Goal: Task Accomplishment & Management: Manage account settings

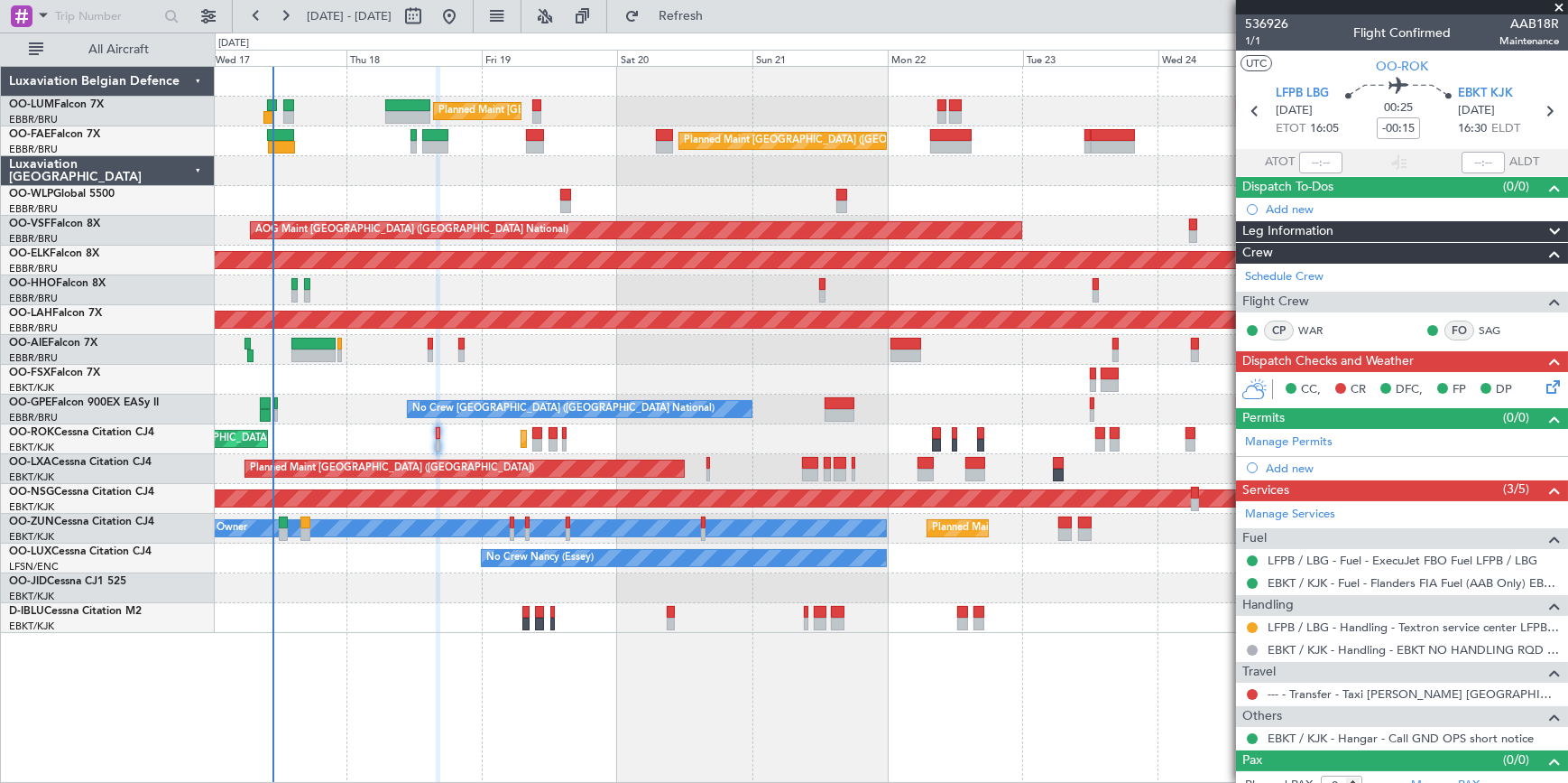
click at [1559, 7] on span at bounding box center [1558, 8] width 18 height 16
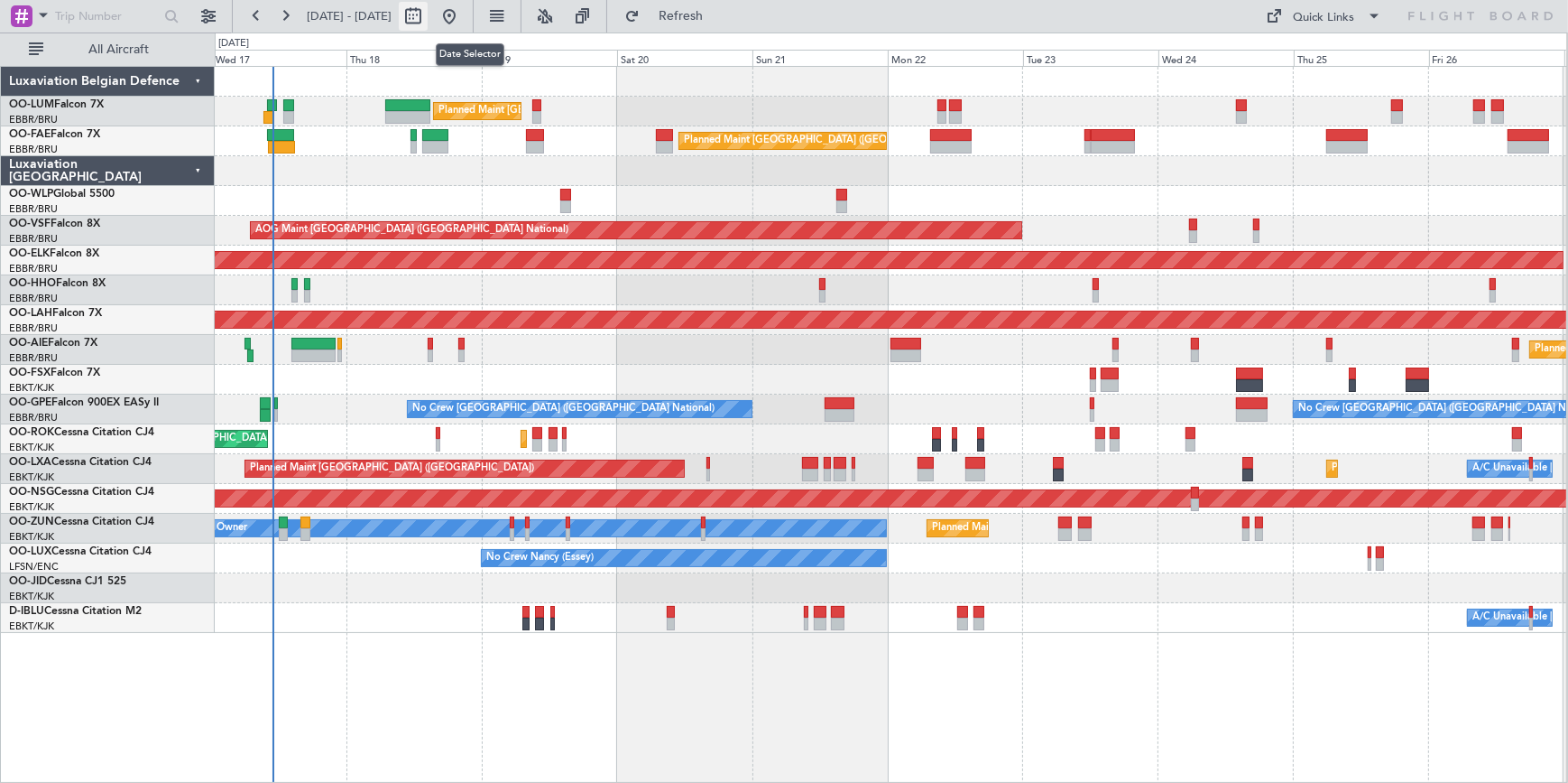
click at [428, 16] on button at bounding box center [413, 16] width 29 height 29
select select "9"
select select "2025"
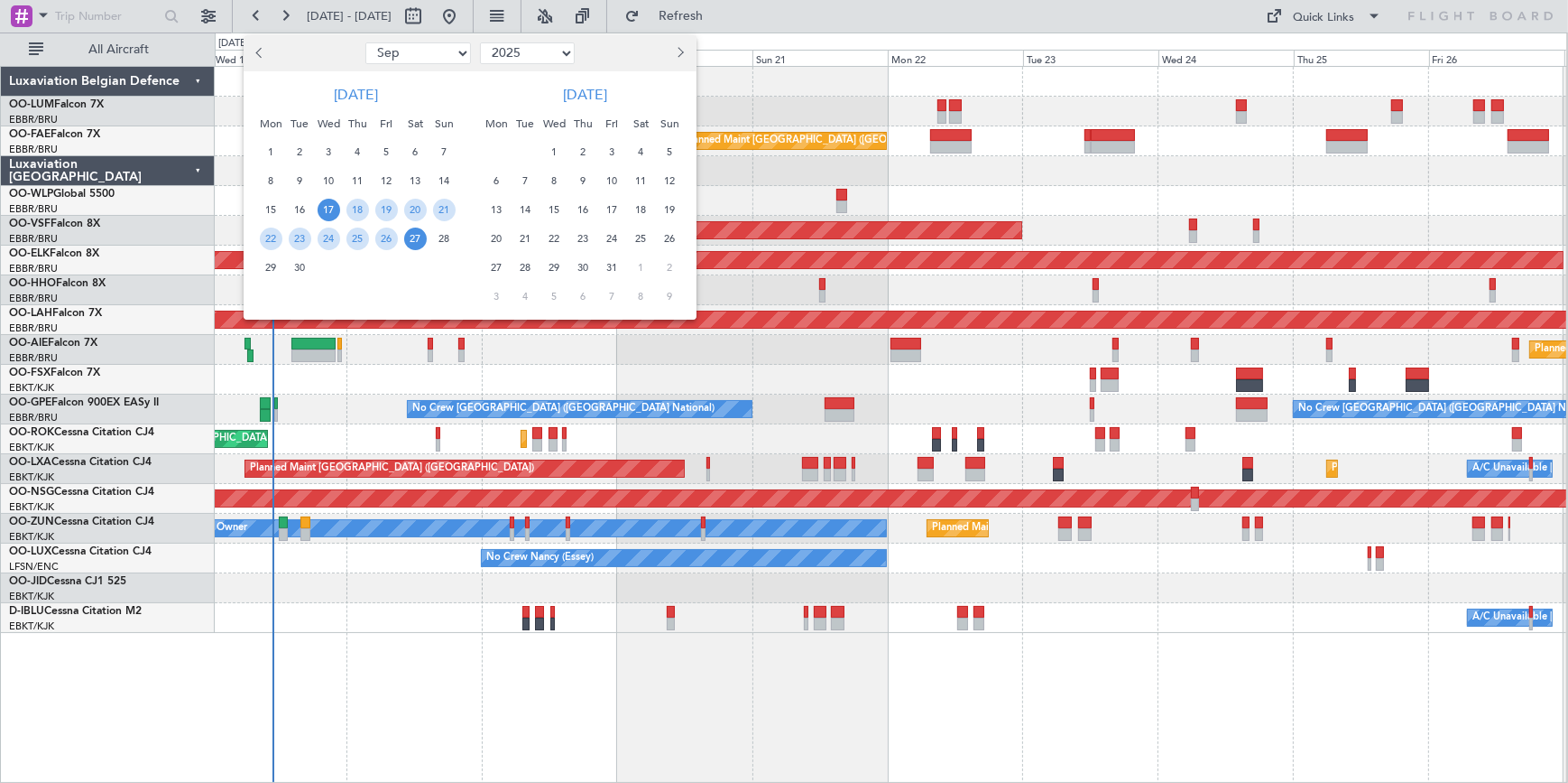
click at [675, 54] on span "Next month" at bounding box center [679, 52] width 11 height 11
click at [496, 179] on span "8" at bounding box center [497, 181] width 23 height 23
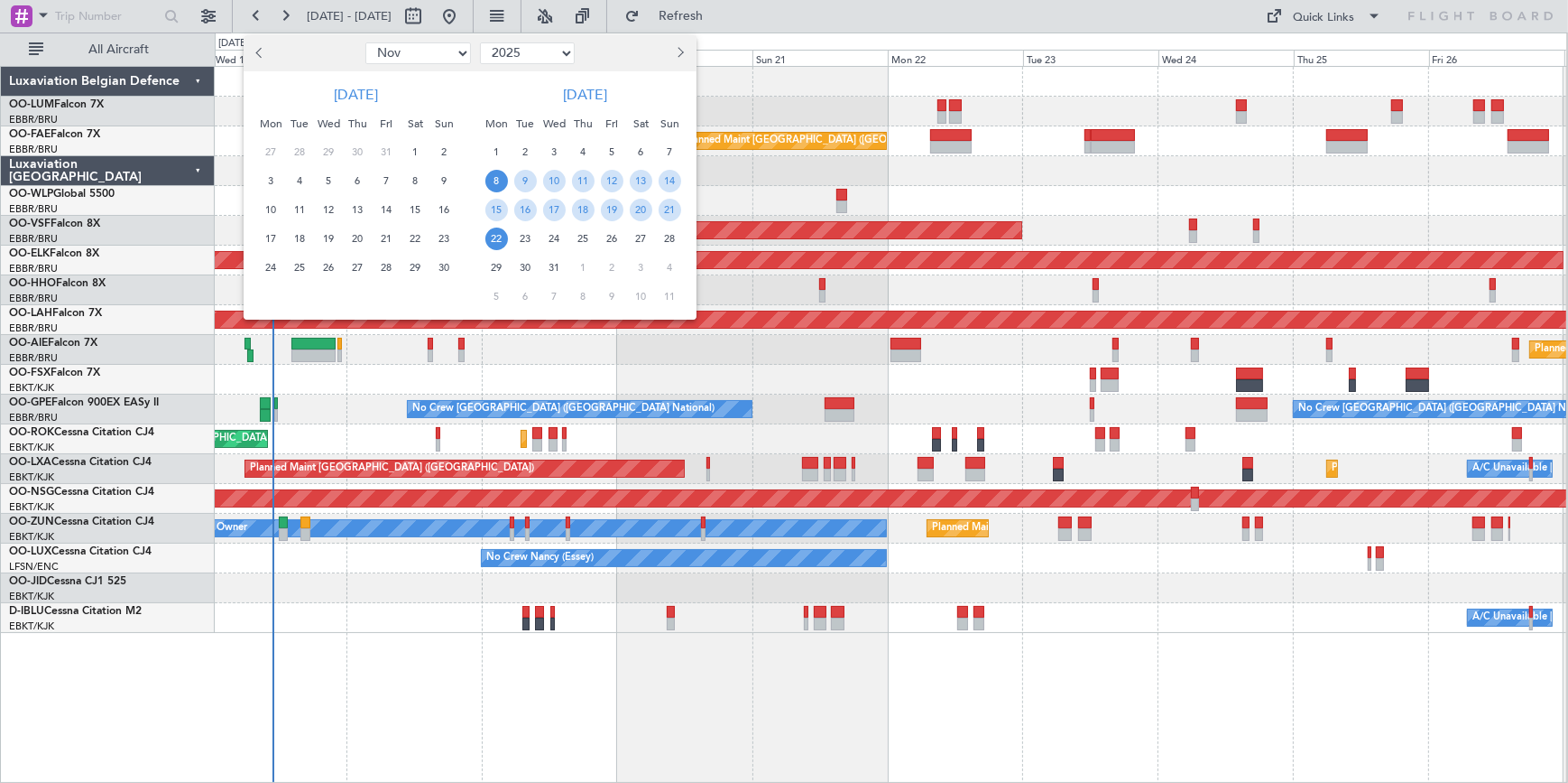
click at [497, 235] on span "22" at bounding box center [497, 239] width 23 height 23
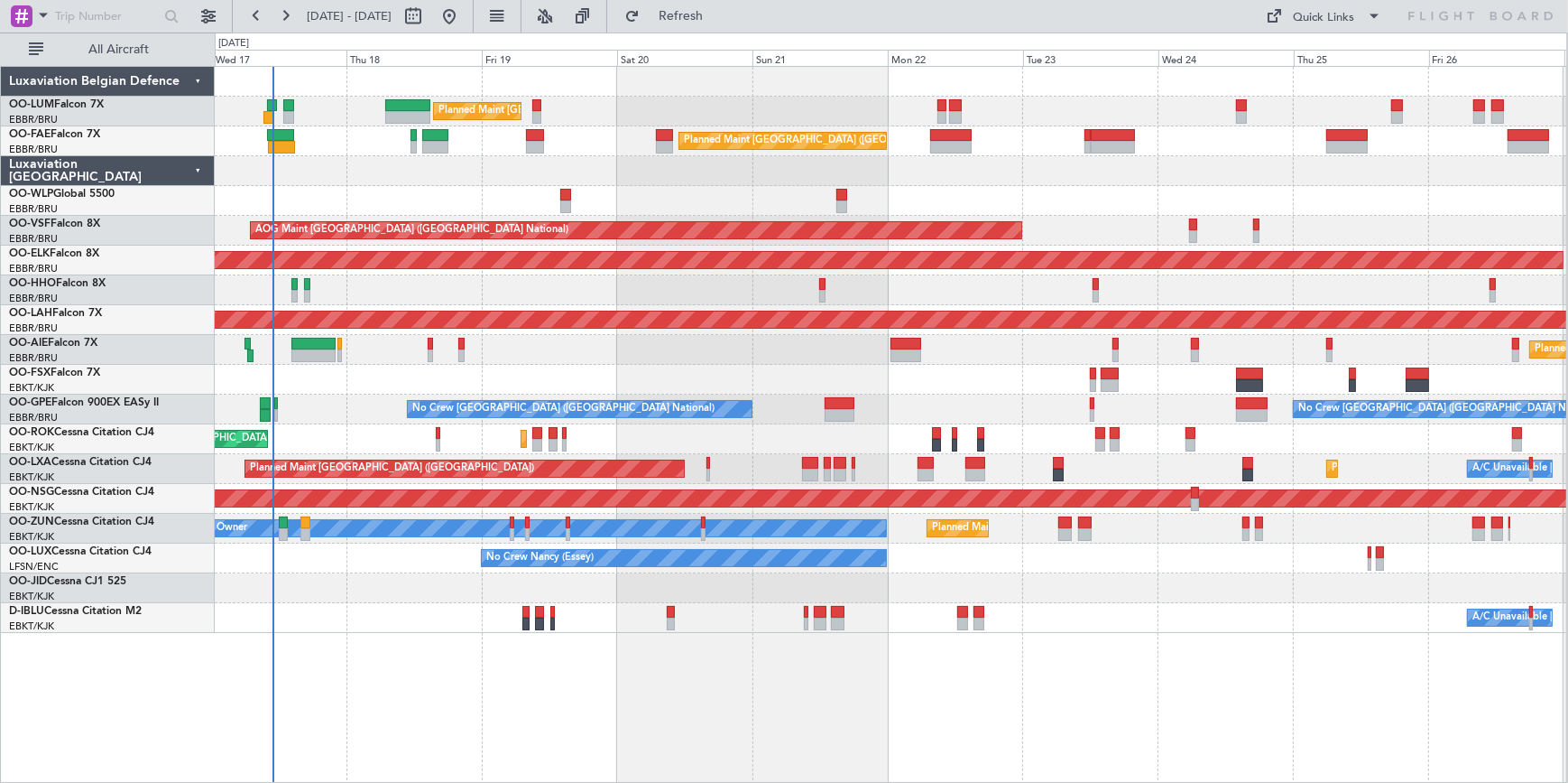
select select "12"
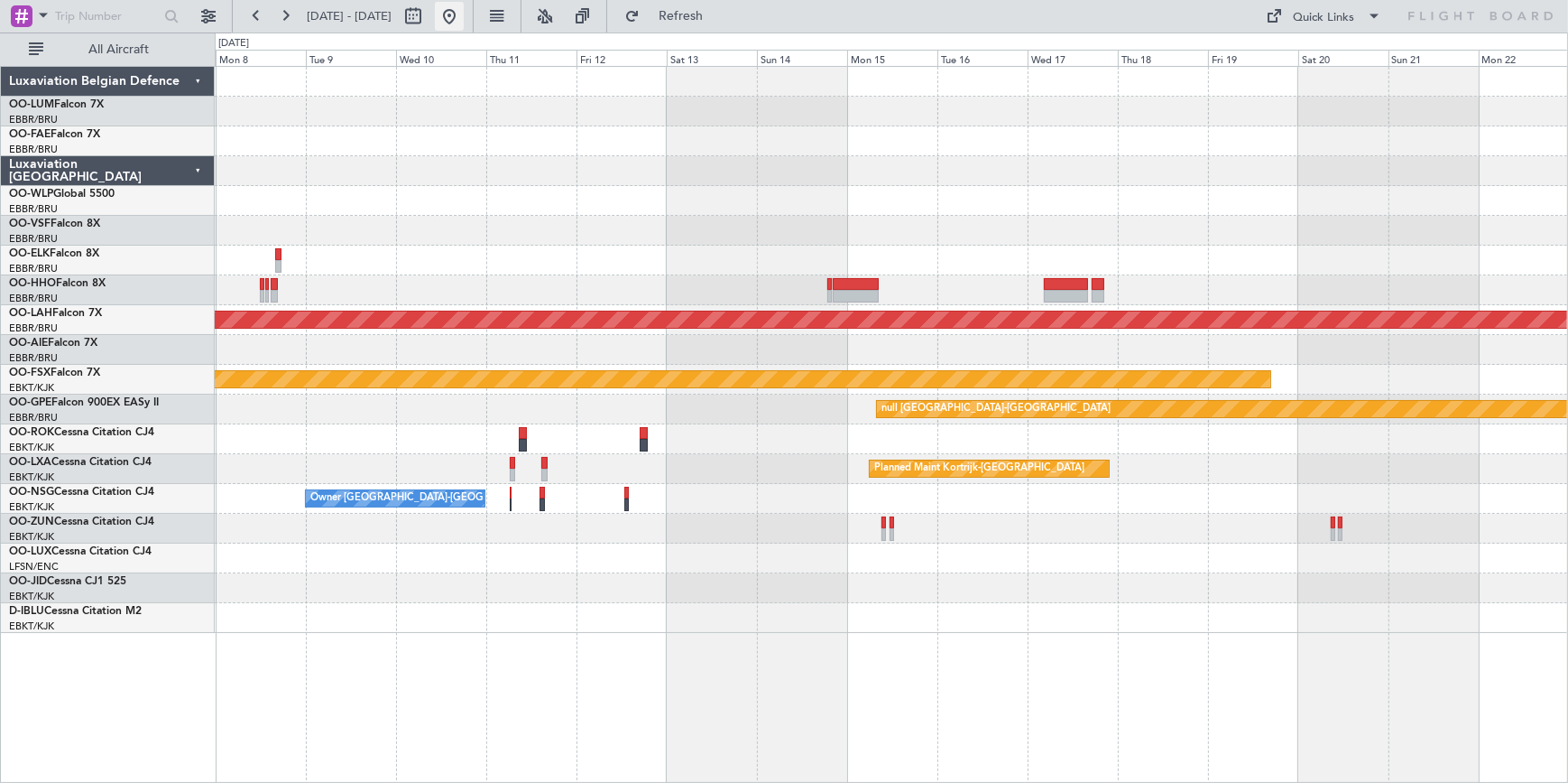
click at [464, 18] on button at bounding box center [449, 16] width 29 height 29
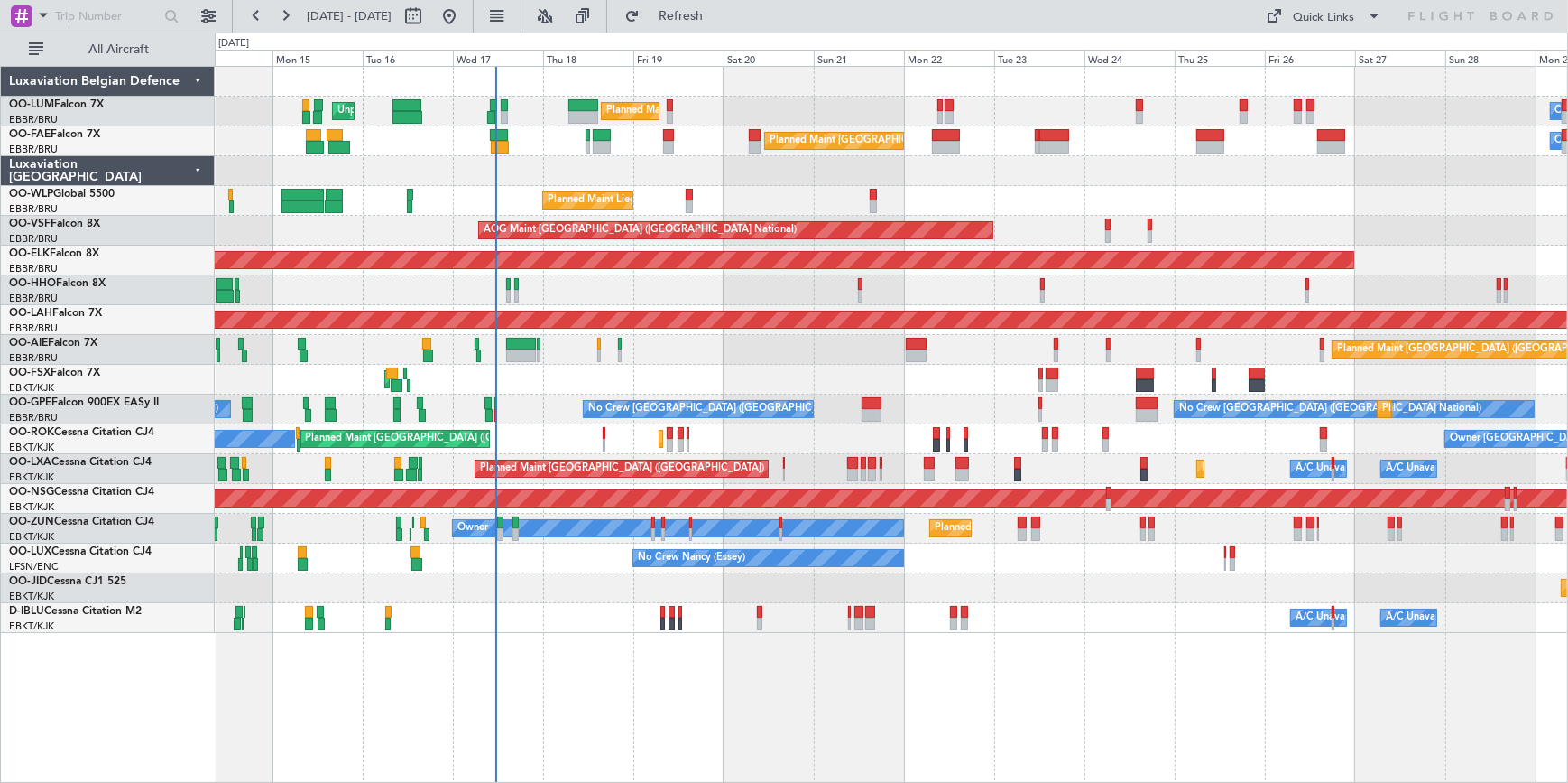
click at [427, 171] on div "Planned Maint Brussels (Brussels National) Unplanned Maint Brussels (Brussels N…" at bounding box center [891, 350] width 1352 height 566
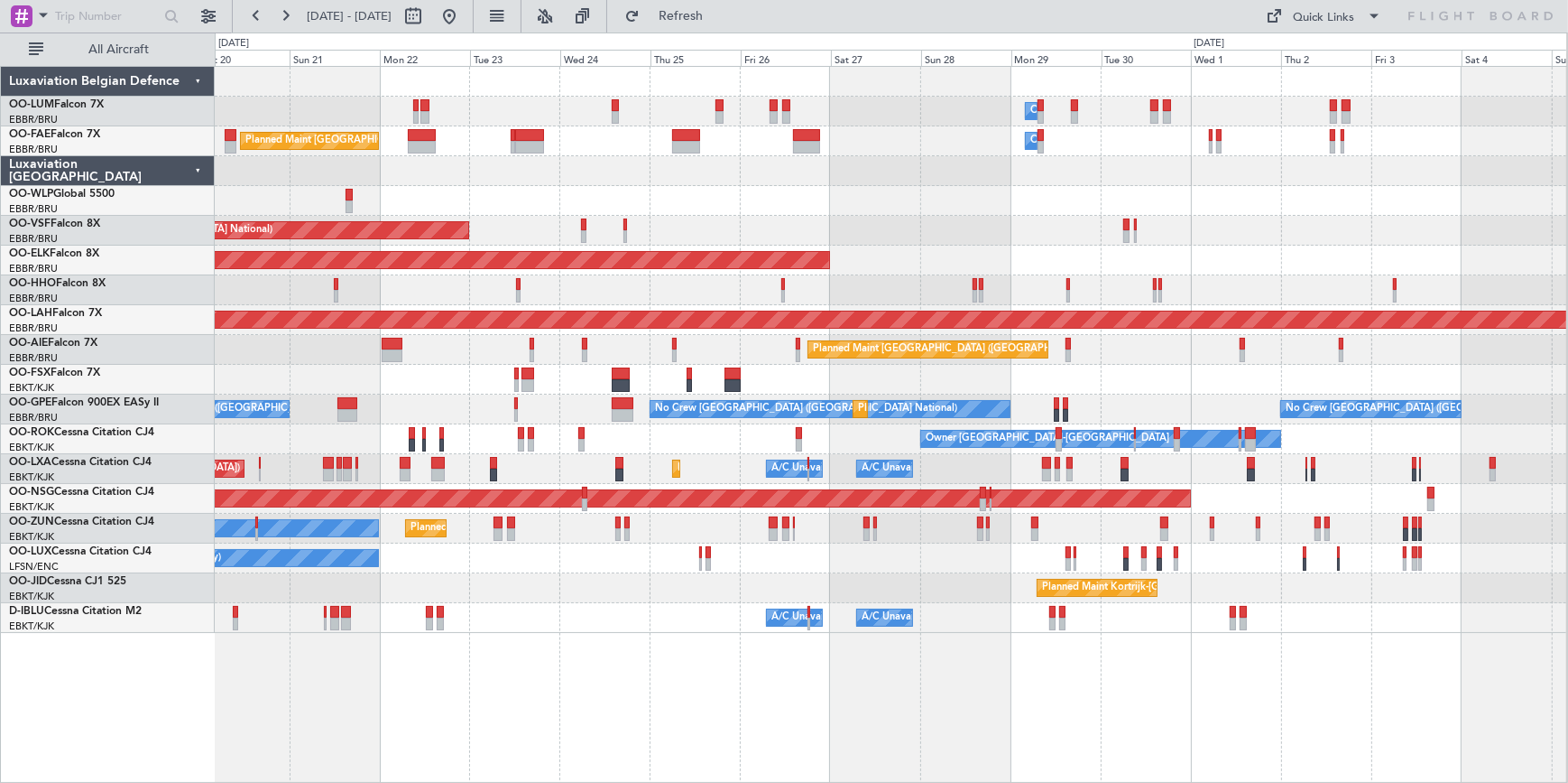
click at [554, 187] on div "Owner Melsbroek Air Base Planned Maint Brussels (Brussels National) Planned Mai…" at bounding box center [890, 350] width 1351 height 566
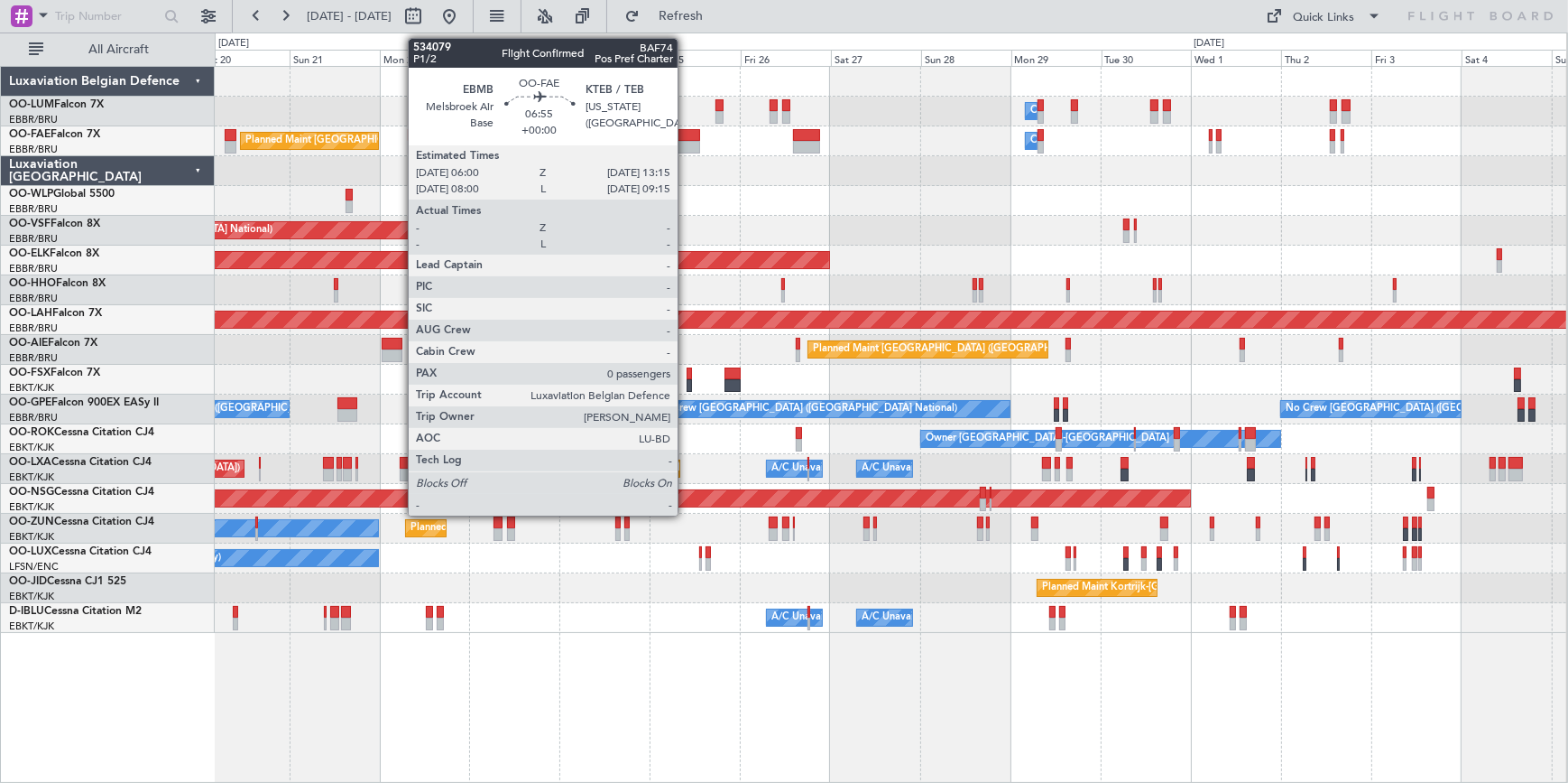
click at [686, 137] on div at bounding box center [686, 135] width 28 height 12
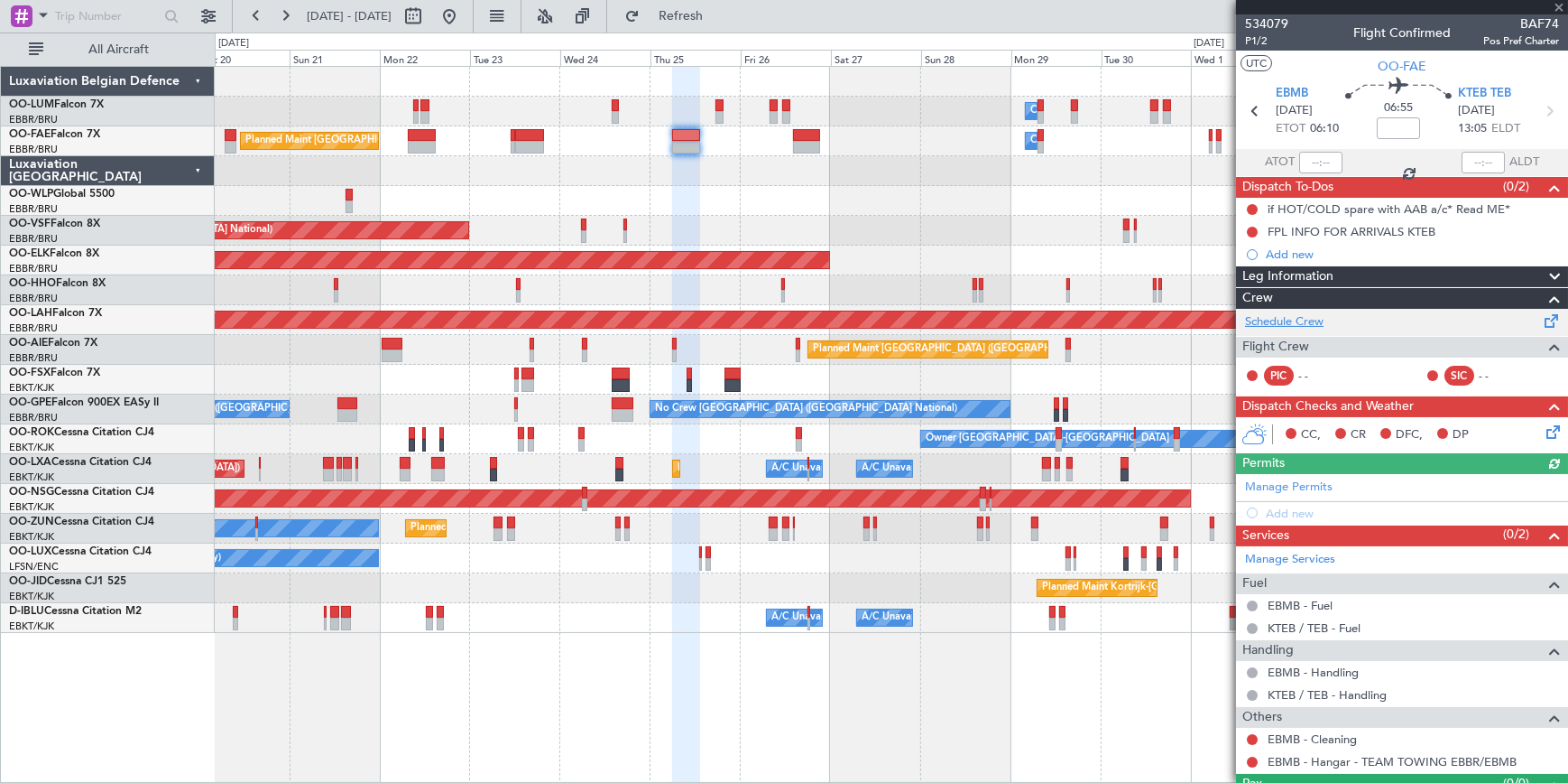
click at [1313, 316] on link "Schedule Crew" at bounding box center [1284, 321] width 79 height 18
click at [1273, 14] on span "534079" at bounding box center [1266, 24] width 43 height 19
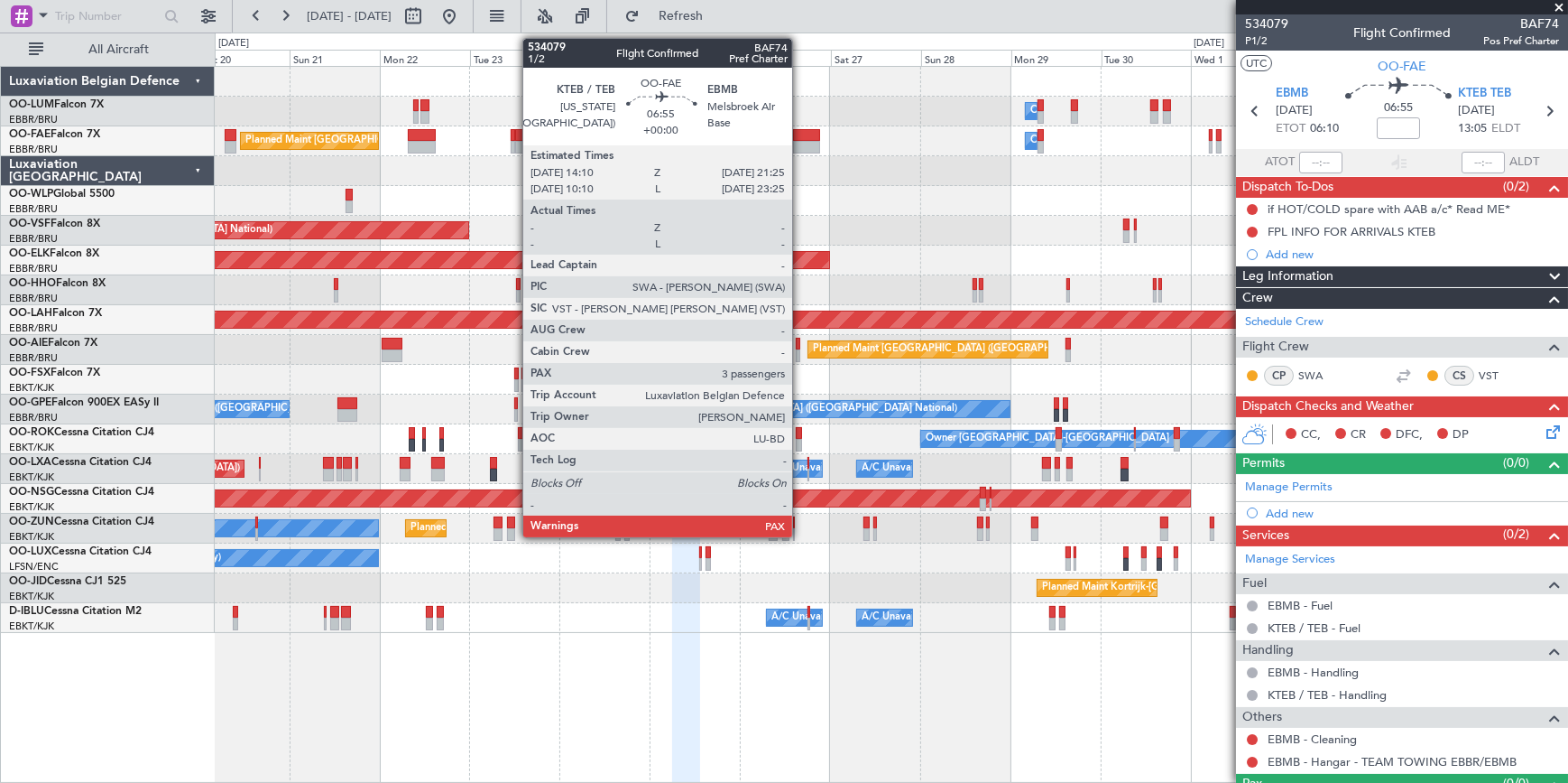
click at [801, 138] on div at bounding box center [807, 135] width 28 height 12
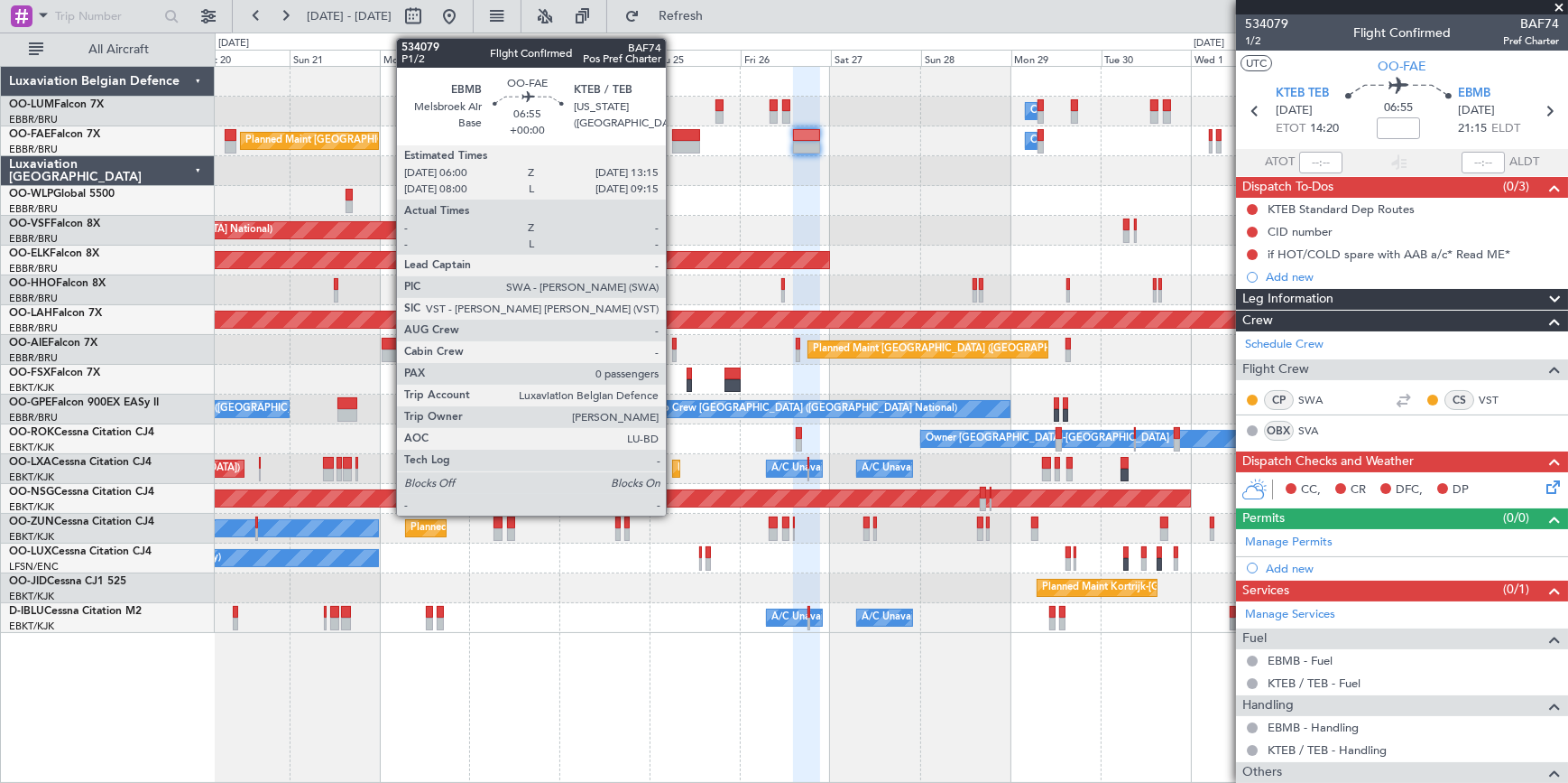
click at [674, 138] on div at bounding box center [686, 135] width 28 height 12
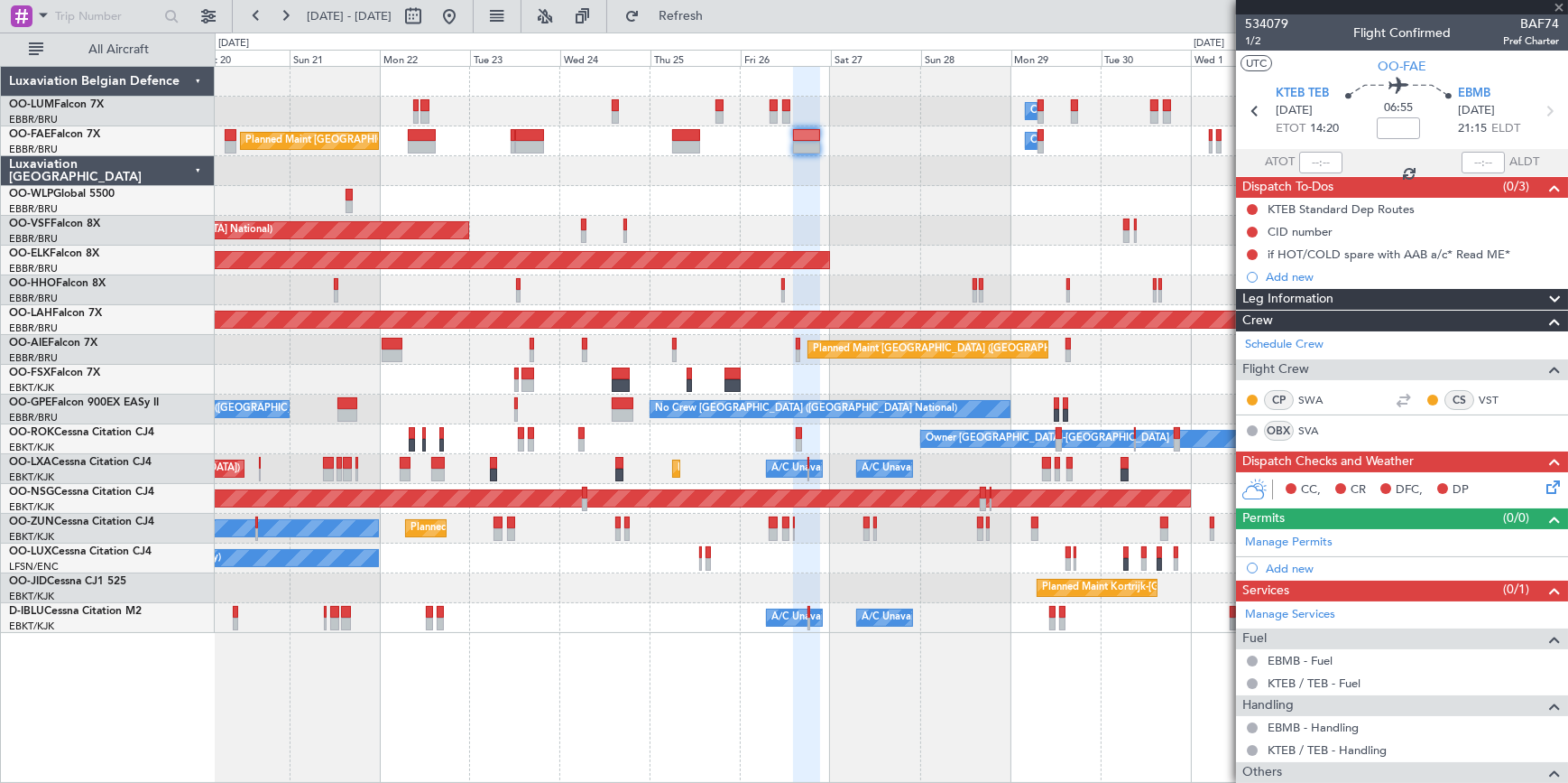
click at [691, 145] on div at bounding box center [686, 147] width 28 height 12
type input "0"
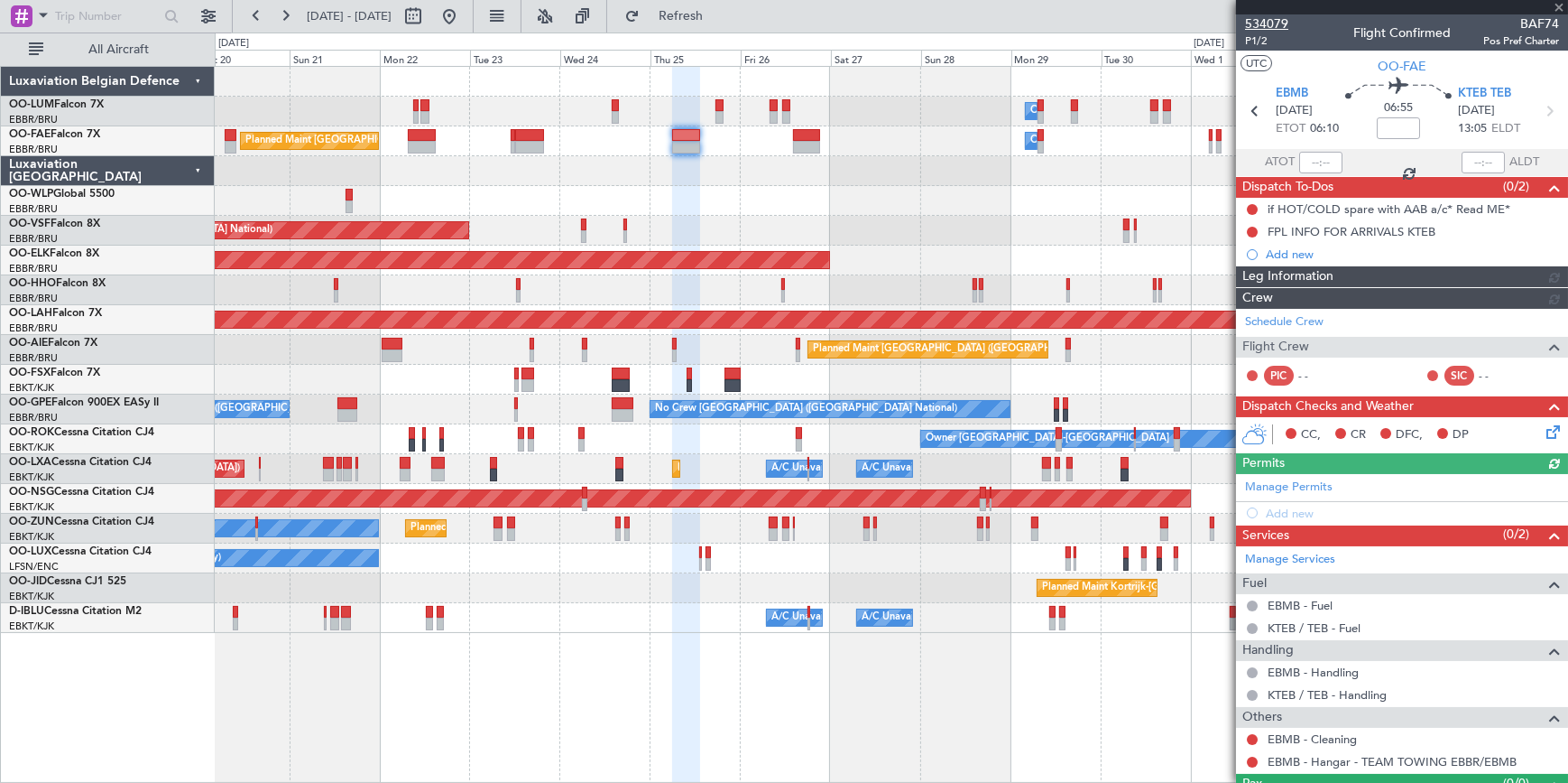
click at [1274, 23] on span "534079" at bounding box center [1266, 24] width 43 height 19
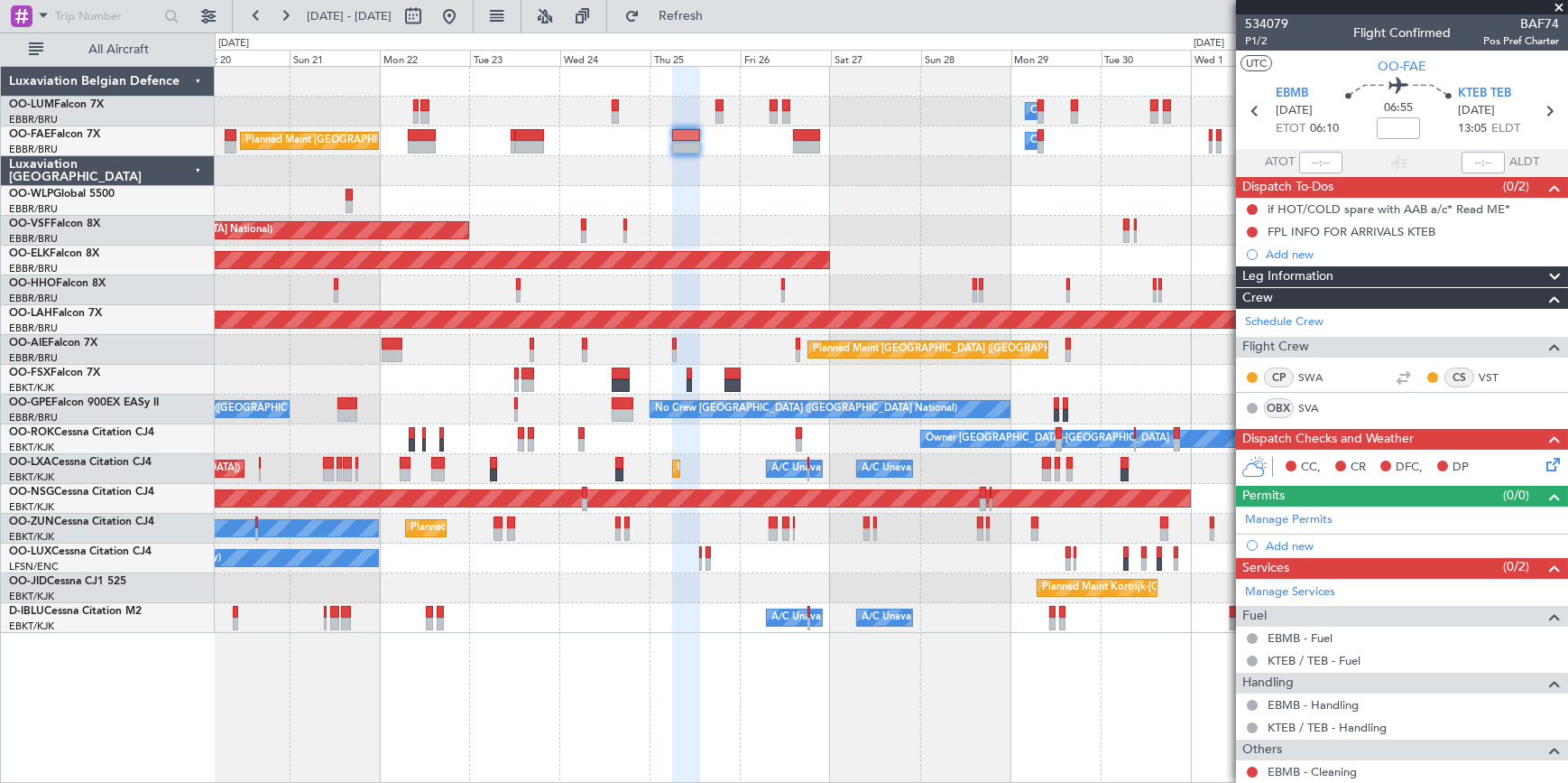
click at [1556, 6] on span at bounding box center [1558, 8] width 18 height 16
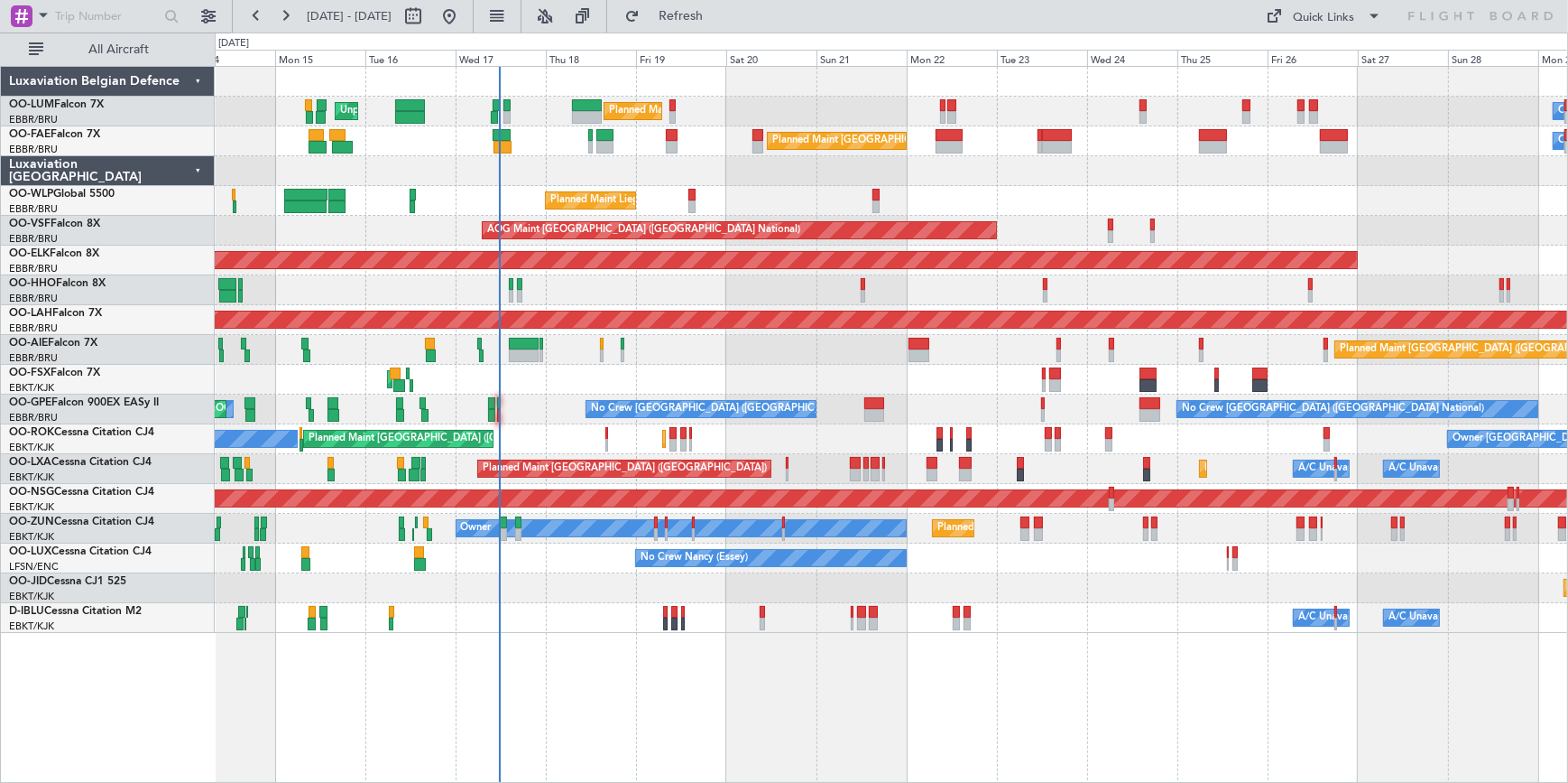
click at [1134, 214] on div "Planned Maint Liege" at bounding box center [891, 201] width 1352 height 30
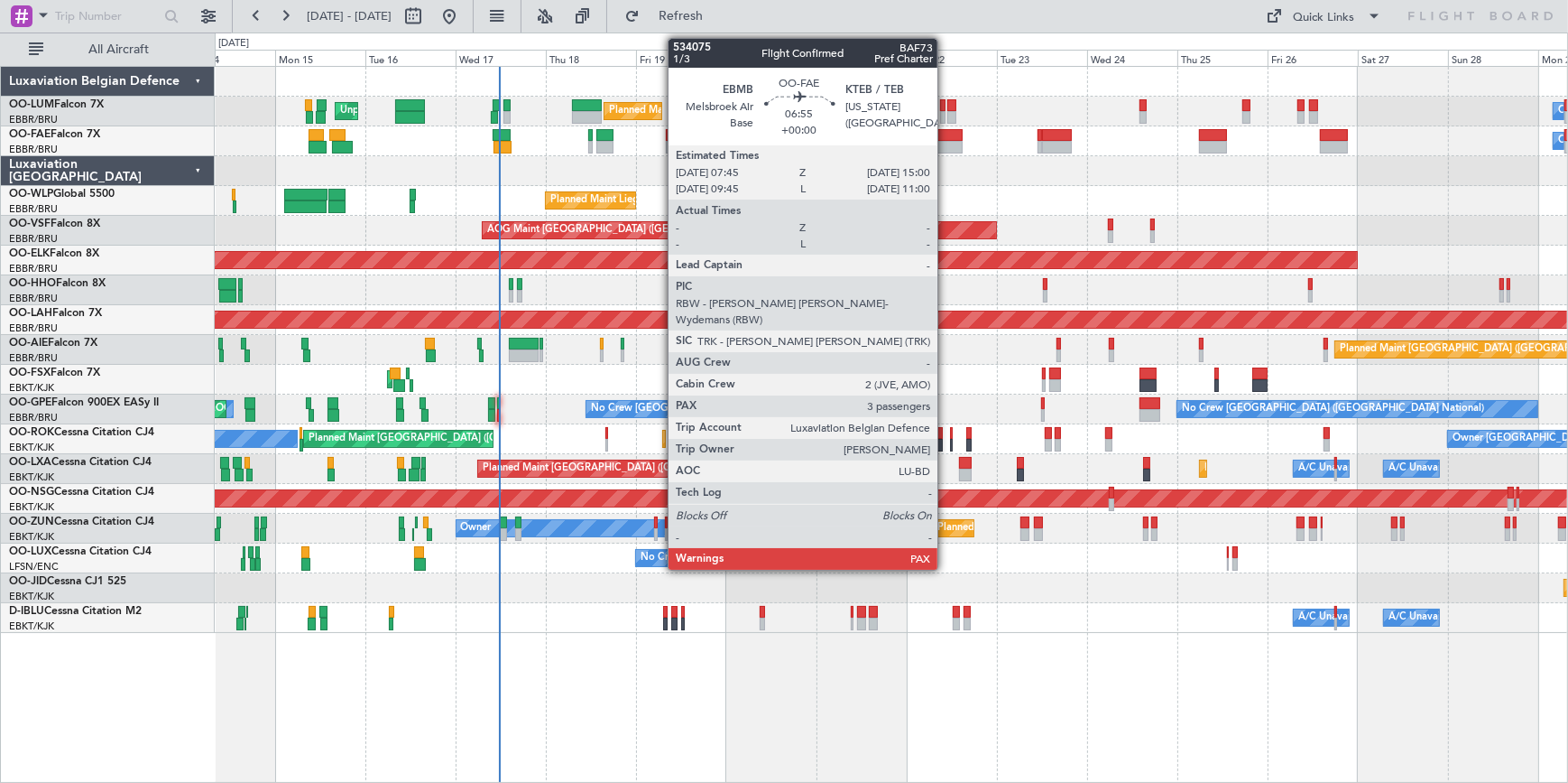
click at [946, 138] on div at bounding box center [949, 135] width 28 height 12
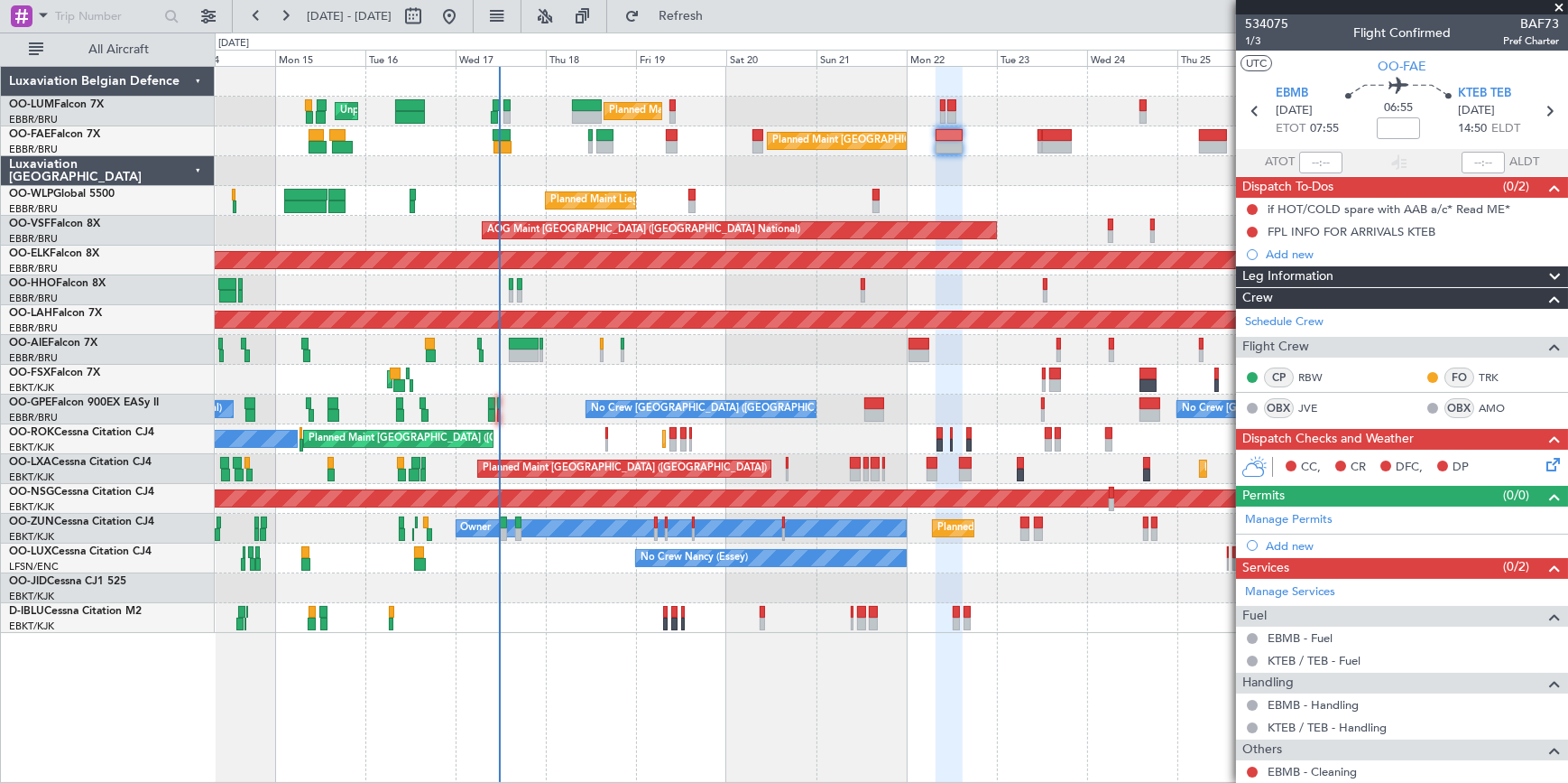
click at [1561, 9] on span at bounding box center [1558, 8] width 18 height 16
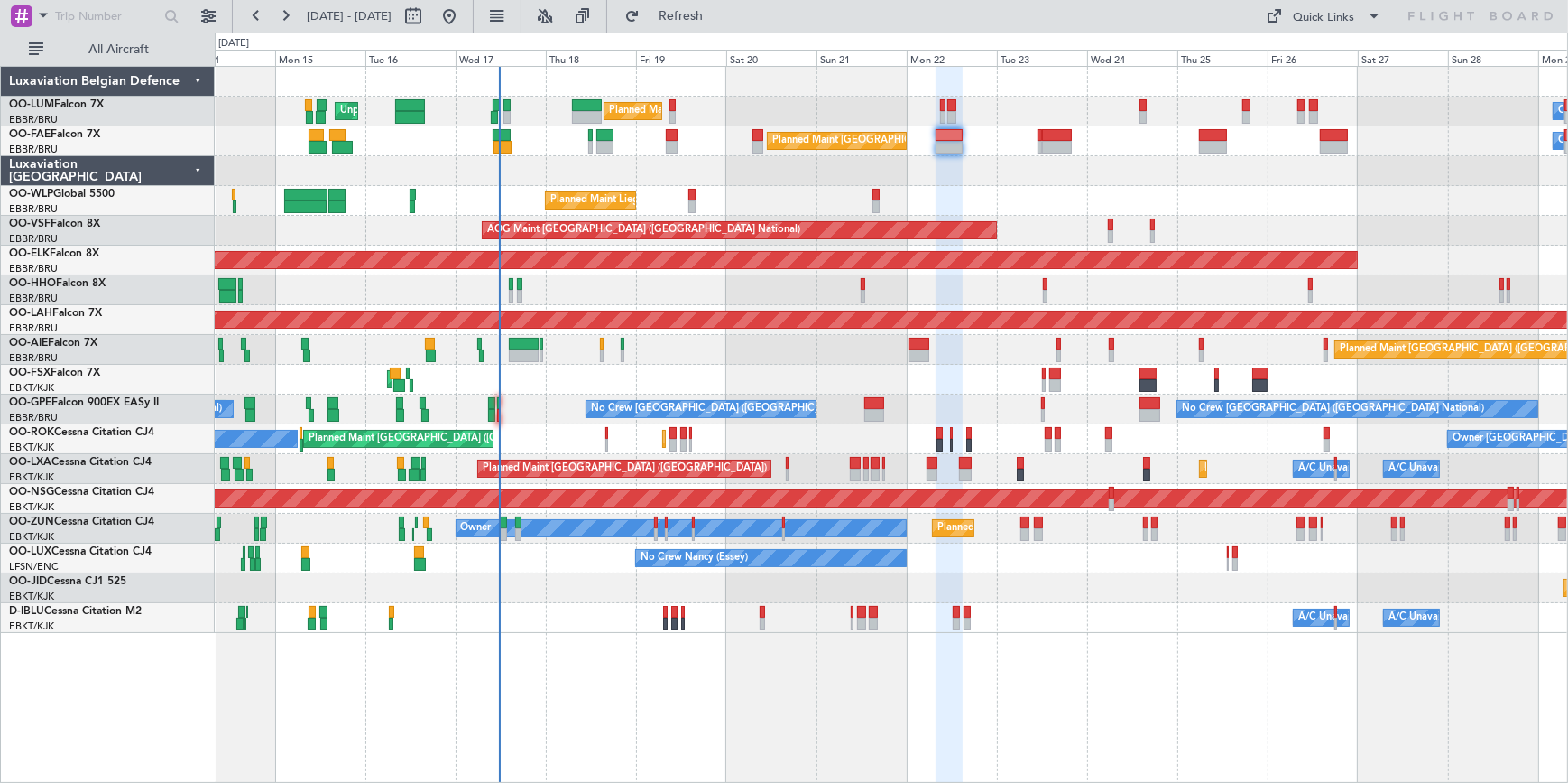
type input "0"
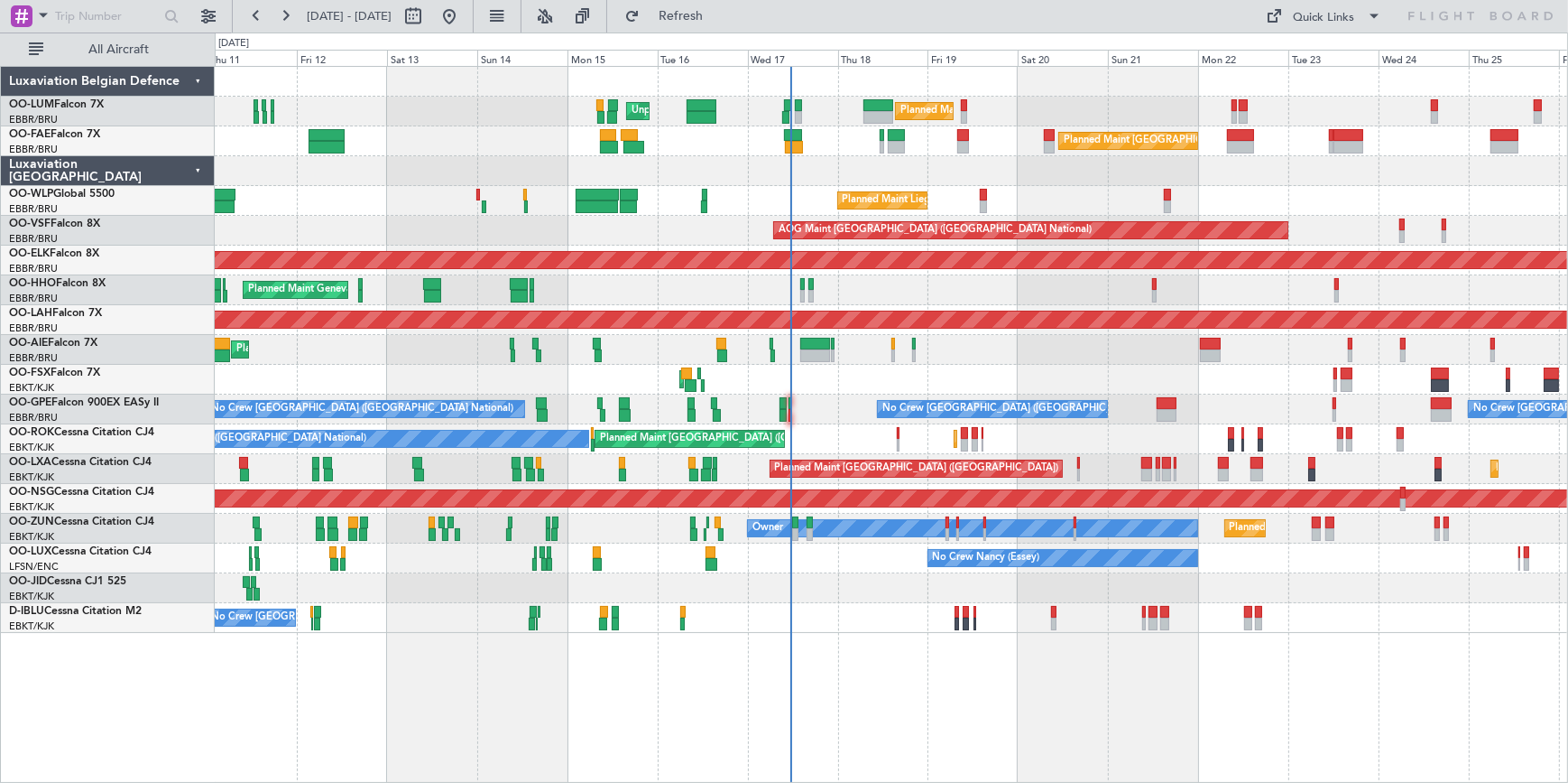
click at [871, 367] on div "AOG Maint Kortrijk-Wevelgem Planned Maint Kortrijk-Wevelgem" at bounding box center [891, 379] width 1352 height 30
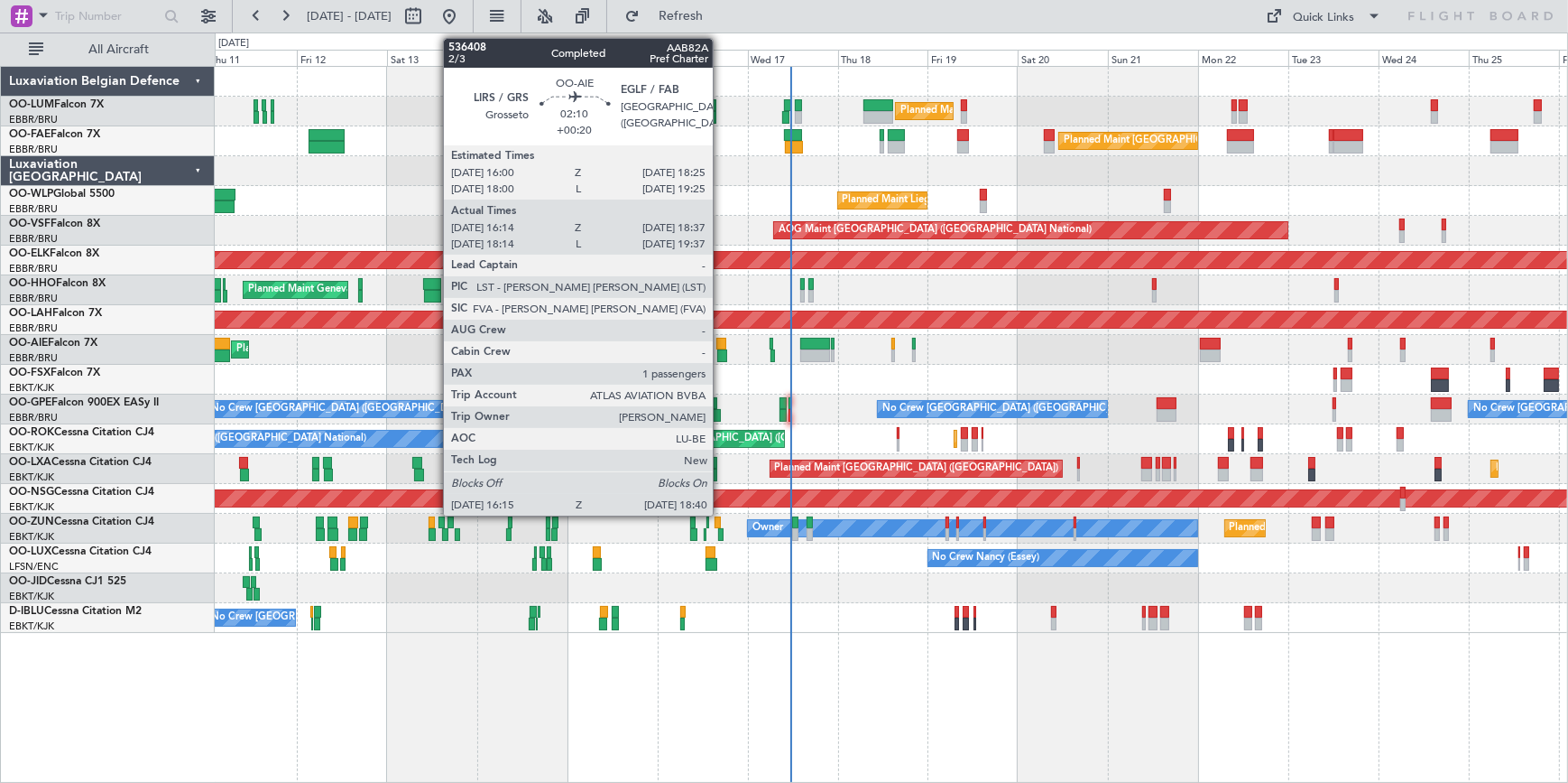
click at [721, 346] on div at bounding box center [721, 344] width 10 height 12
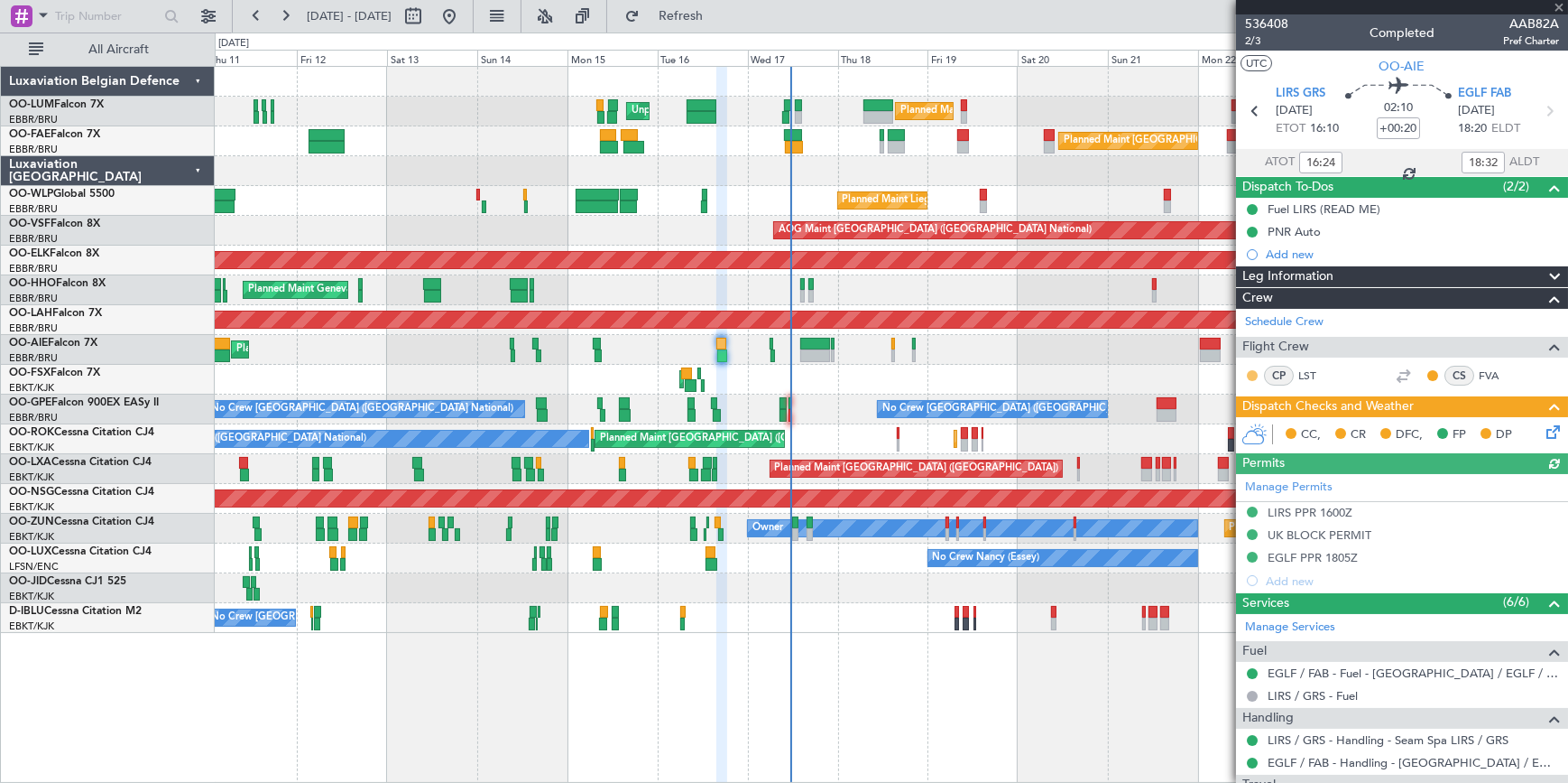
click at [1255, 370] on button at bounding box center [1252, 375] width 11 height 11
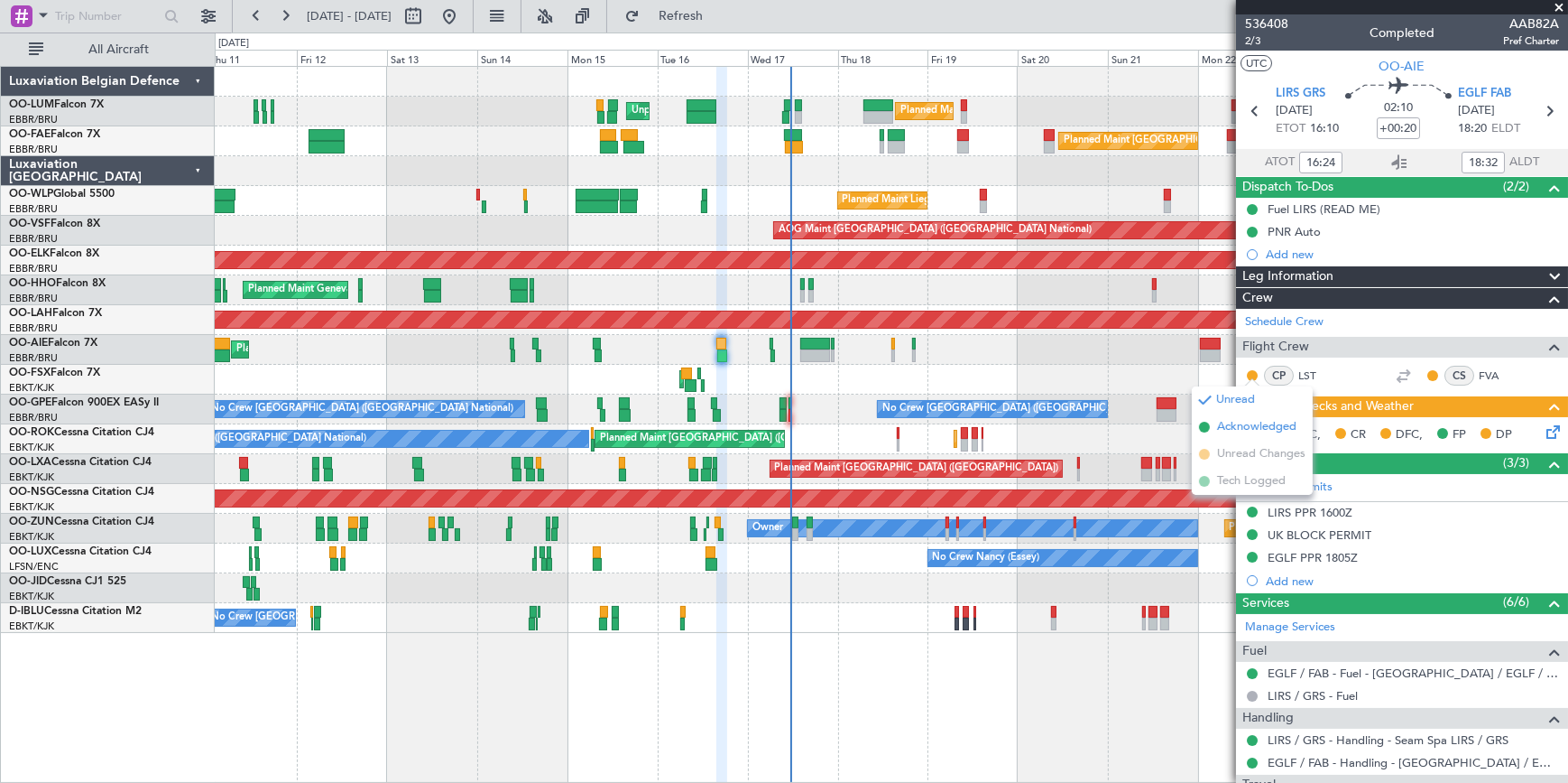
click at [1245, 422] on span "Acknowledged" at bounding box center [1256, 427] width 80 height 18
click at [1427, 374] on button at bounding box center [1432, 375] width 11 height 11
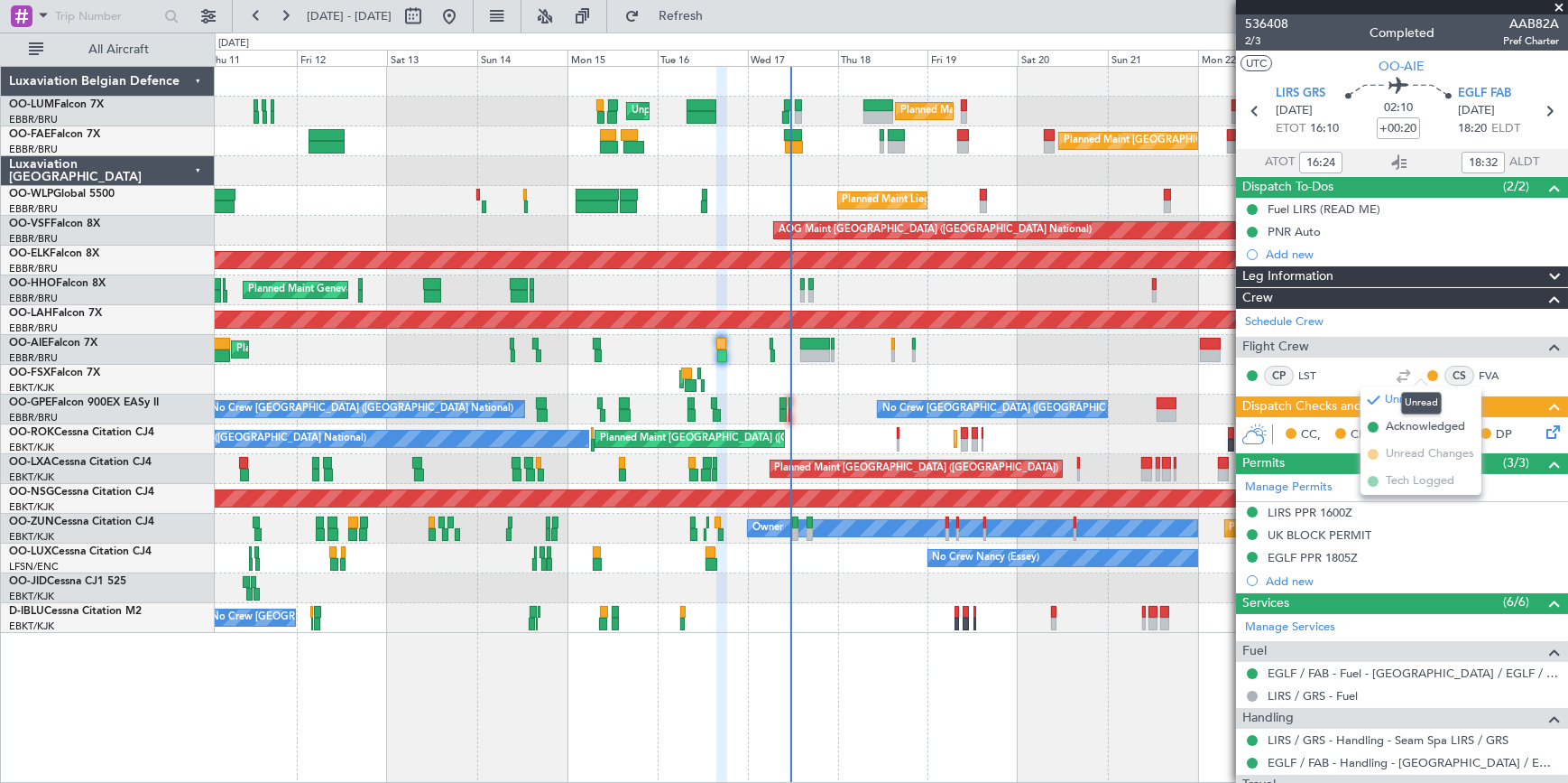
click at [1407, 423] on mat-tooltip-component "Unread" at bounding box center [1421, 403] width 66 height 48
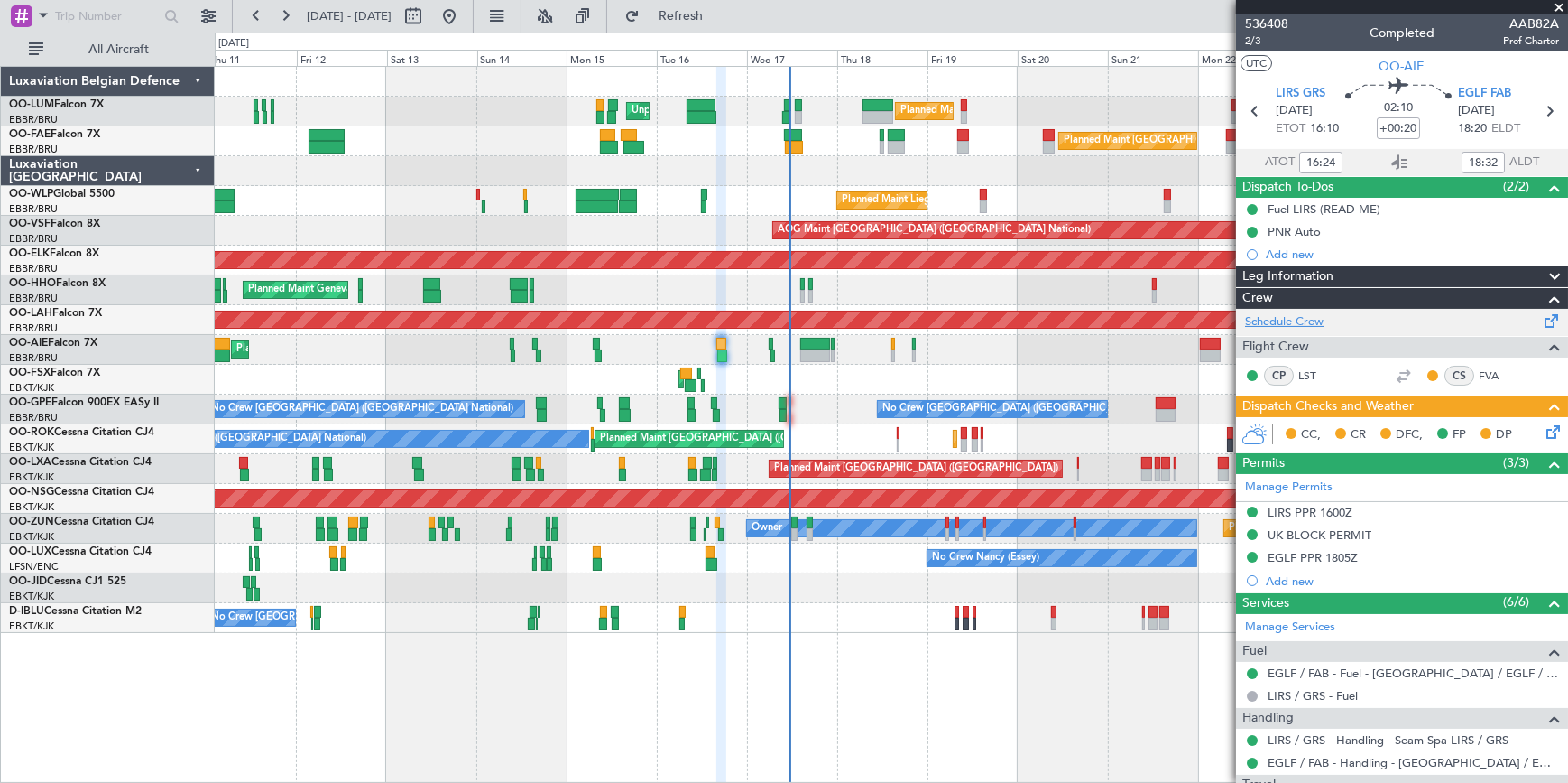
click at [1283, 320] on link "Schedule Crew" at bounding box center [1284, 321] width 79 height 18
click at [1560, 6] on span at bounding box center [1558, 8] width 18 height 16
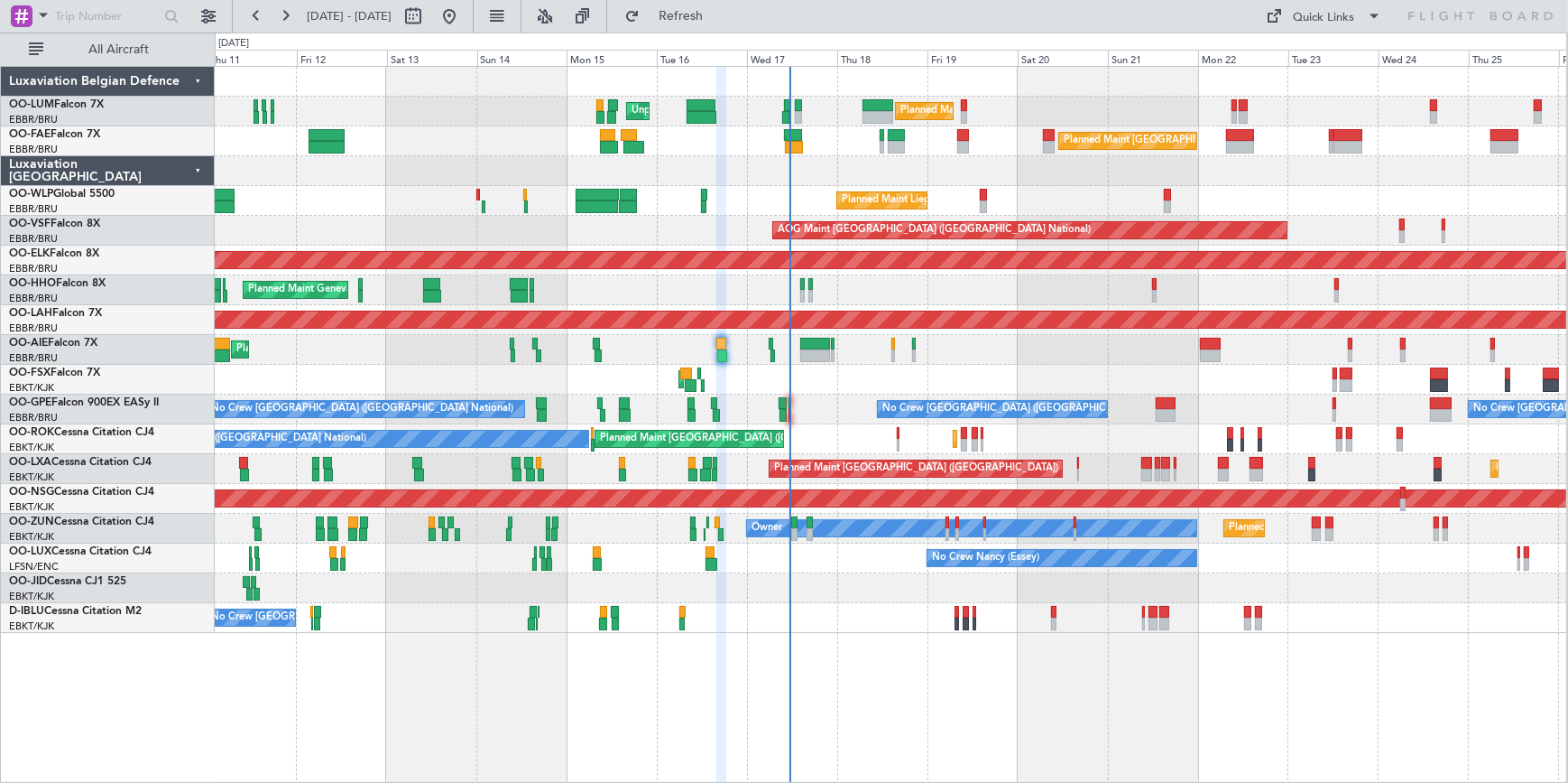
type input "0"
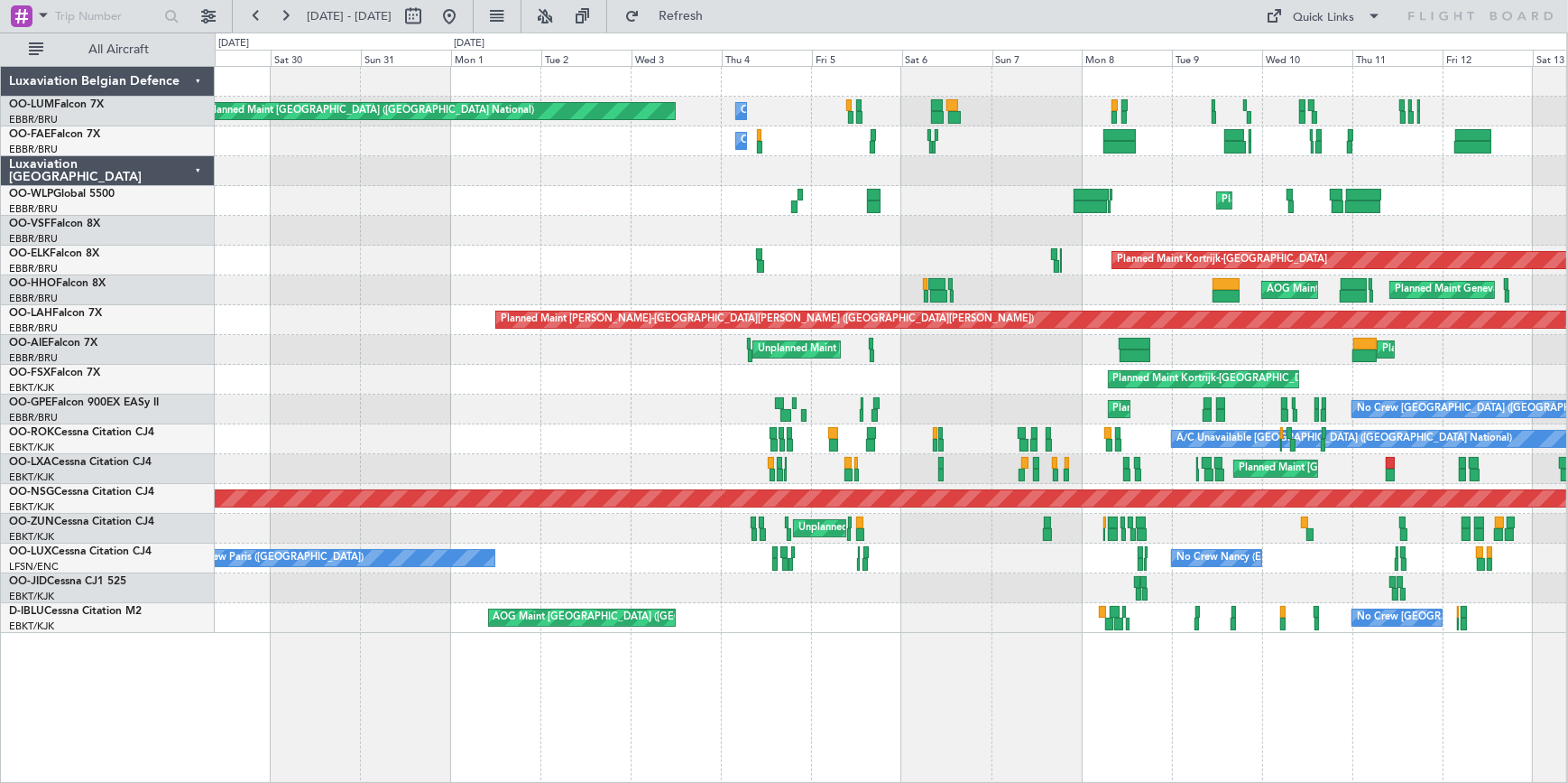
click at [1567, 202] on html "11 Sep 2025 - 26 Sep 2025 Refresh Quick Links All Aircraft Owner Melsbroek Air …" at bounding box center [784, 392] width 1568 height 783
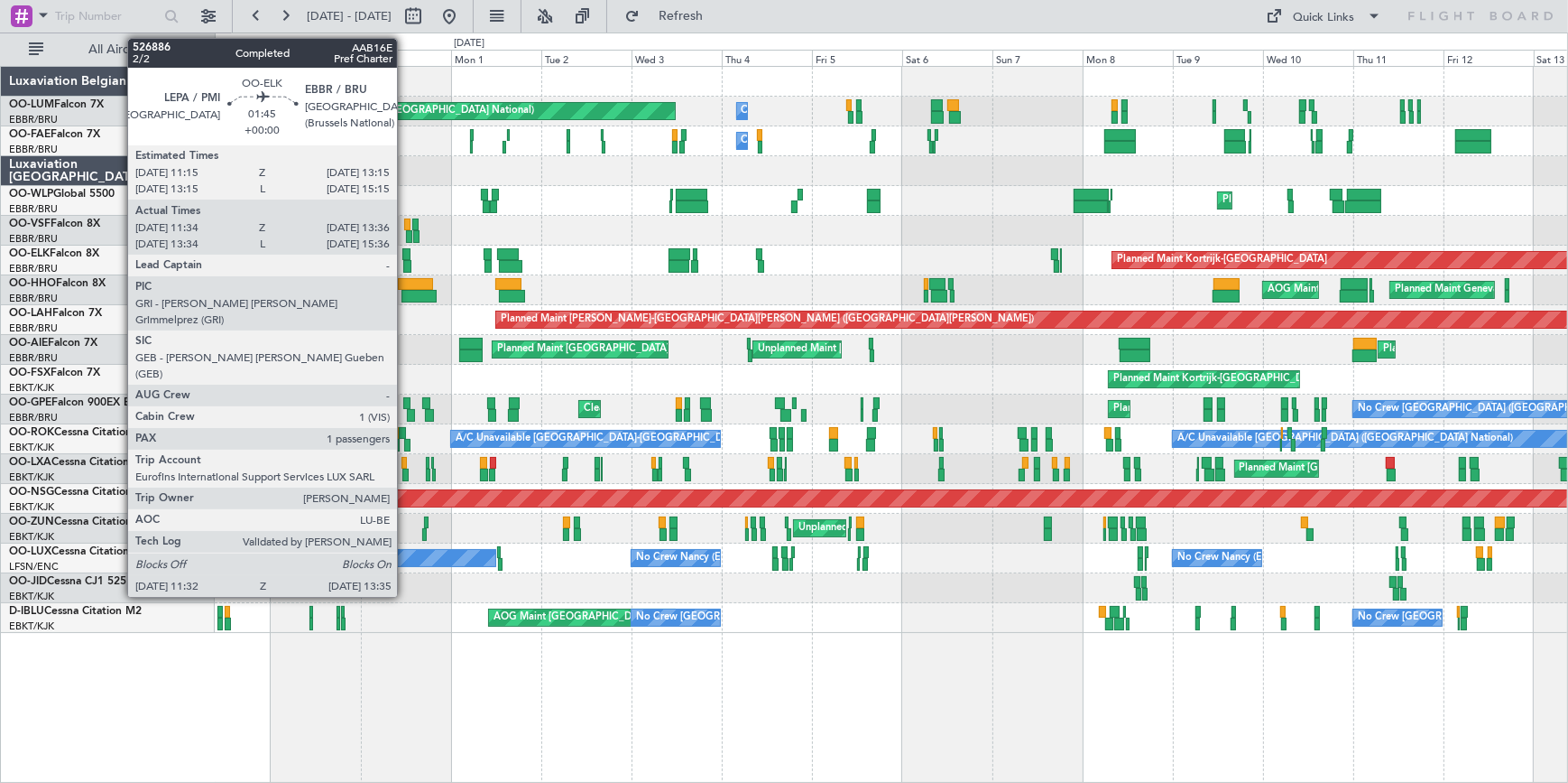
click at [405, 260] on div at bounding box center [408, 266] width 8 height 12
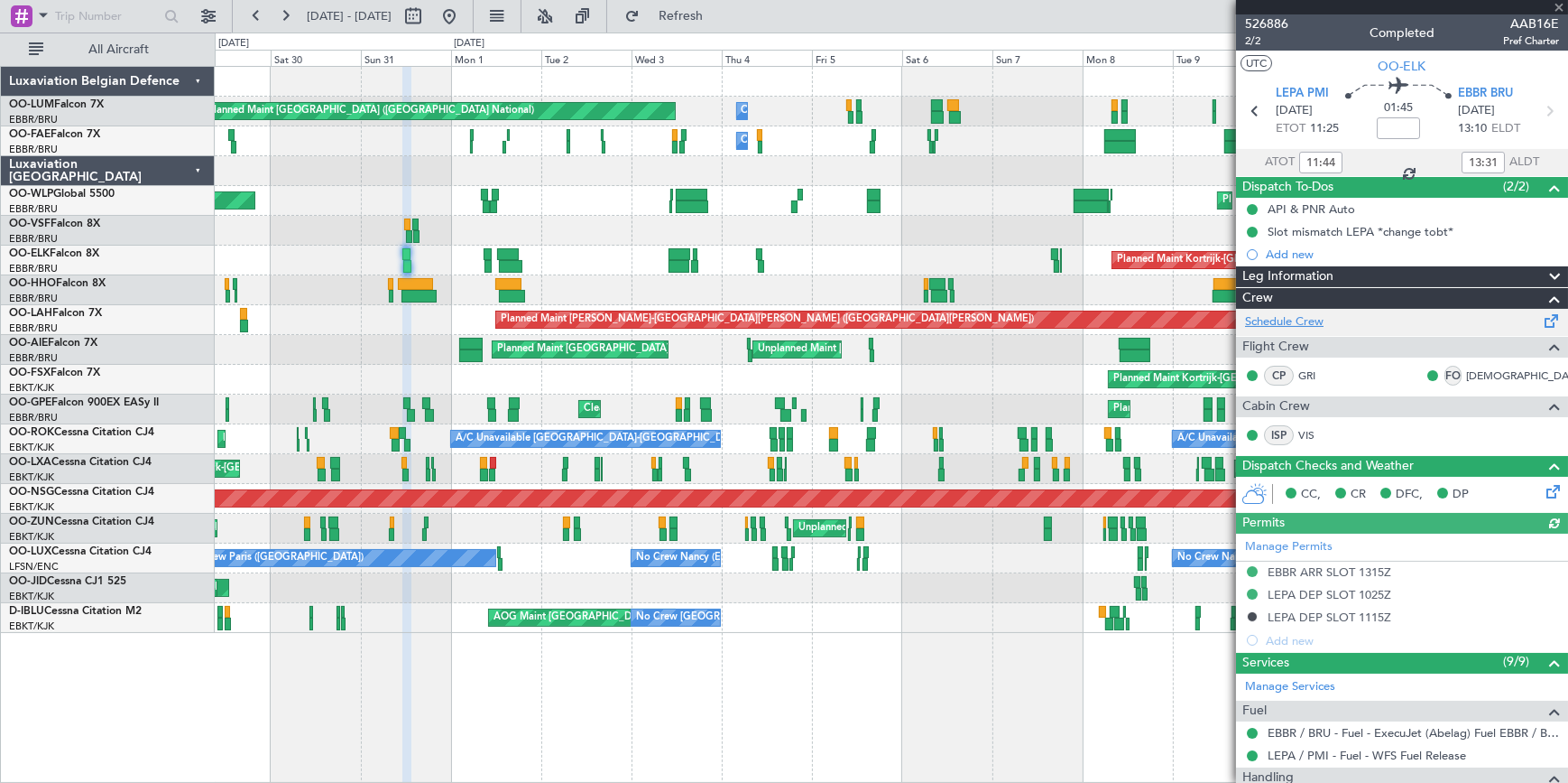
click at [1306, 324] on link "Schedule Crew" at bounding box center [1284, 321] width 79 height 18
click at [1556, 8] on span at bounding box center [1558, 8] width 18 height 16
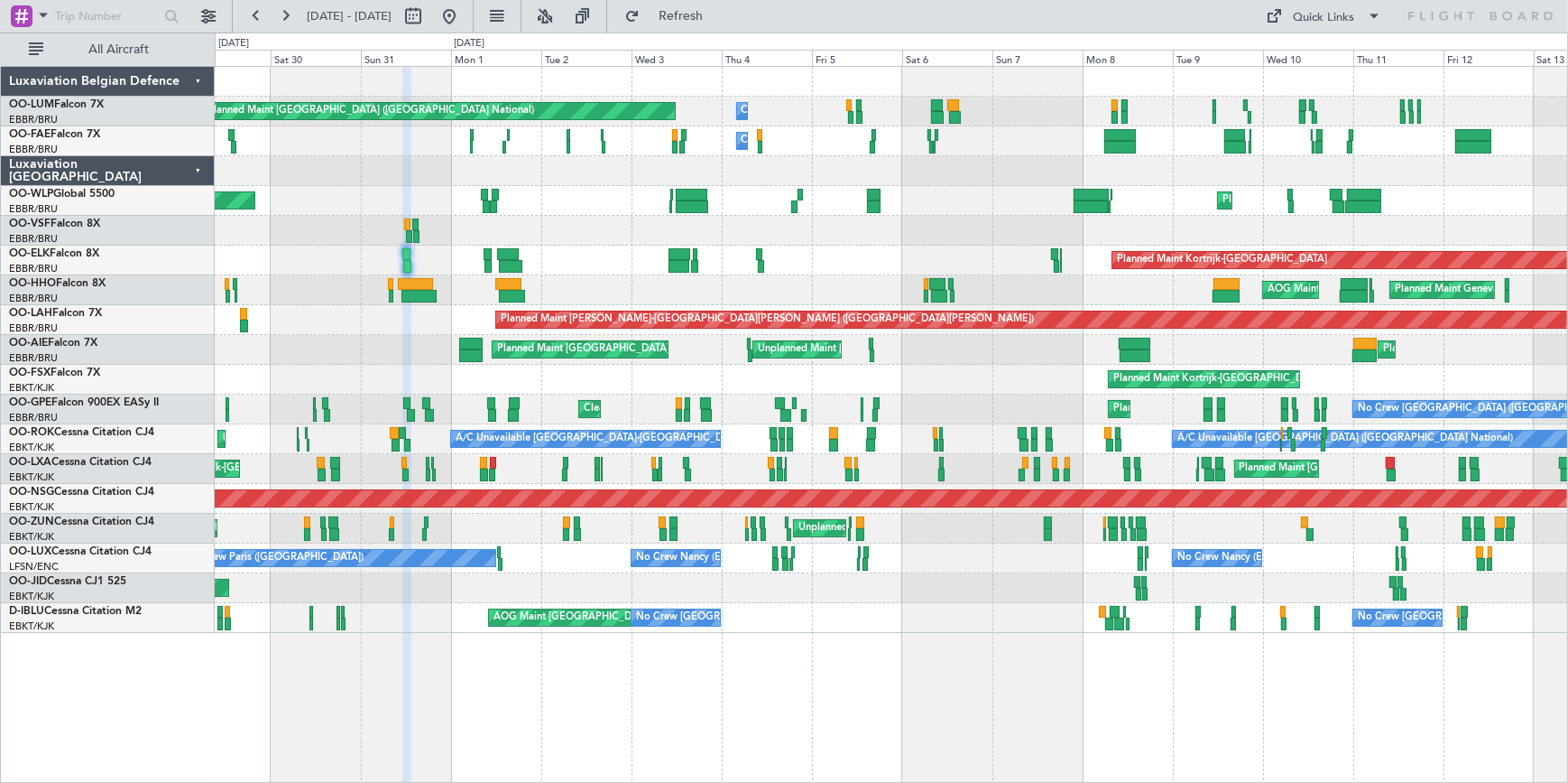
type input "0"
click at [464, 10] on button at bounding box center [449, 16] width 29 height 29
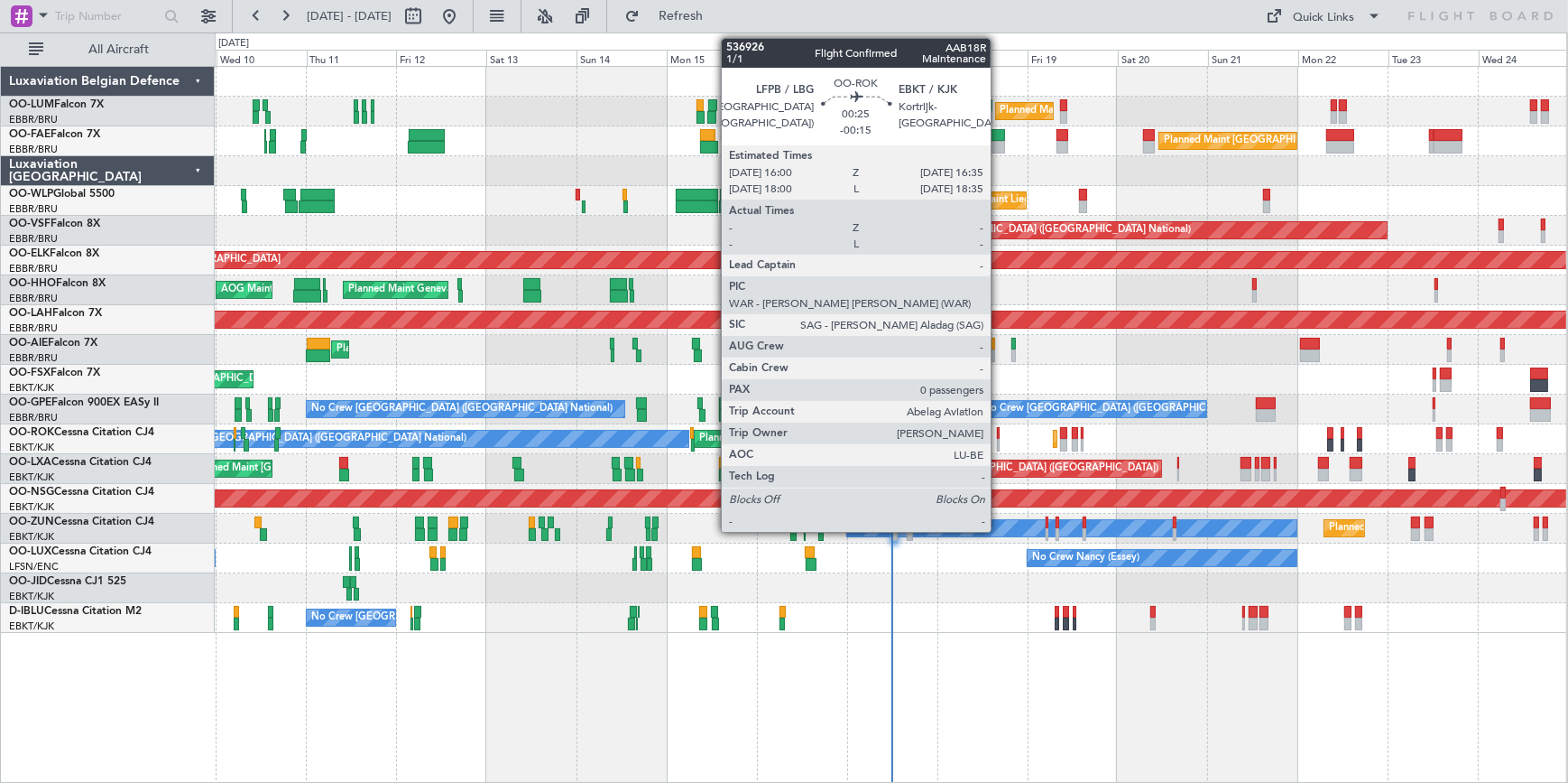
click at [999, 433] on div at bounding box center [998, 433] width 3 height 12
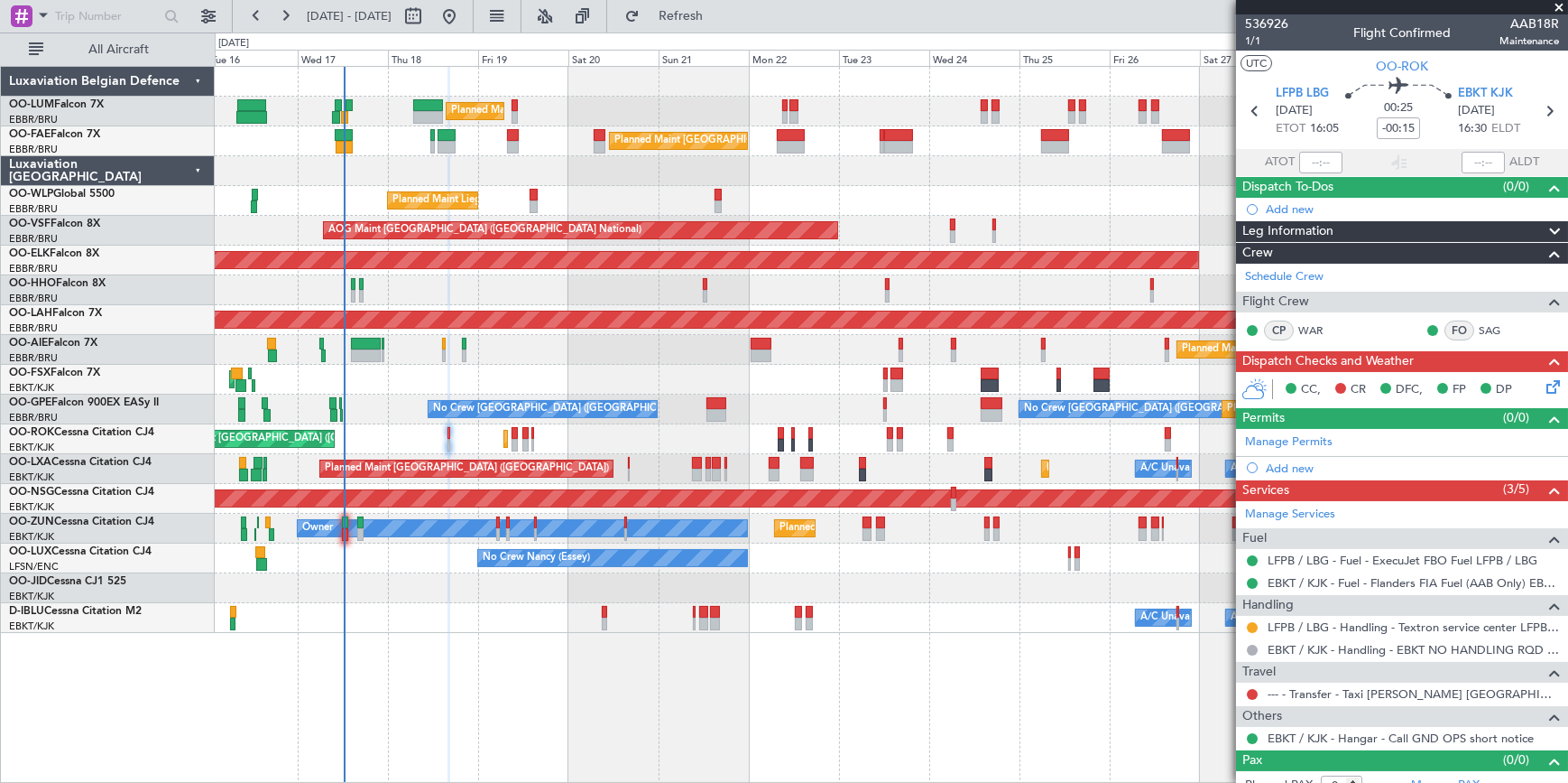
click at [407, 601] on div "Planned Maint [GEOGRAPHIC_DATA] ([GEOGRAPHIC_DATA] National) Owner [GEOGRAPHIC_…" at bounding box center [891, 350] width 1352 height 566
click at [1560, 8] on span at bounding box center [1558, 8] width 18 height 16
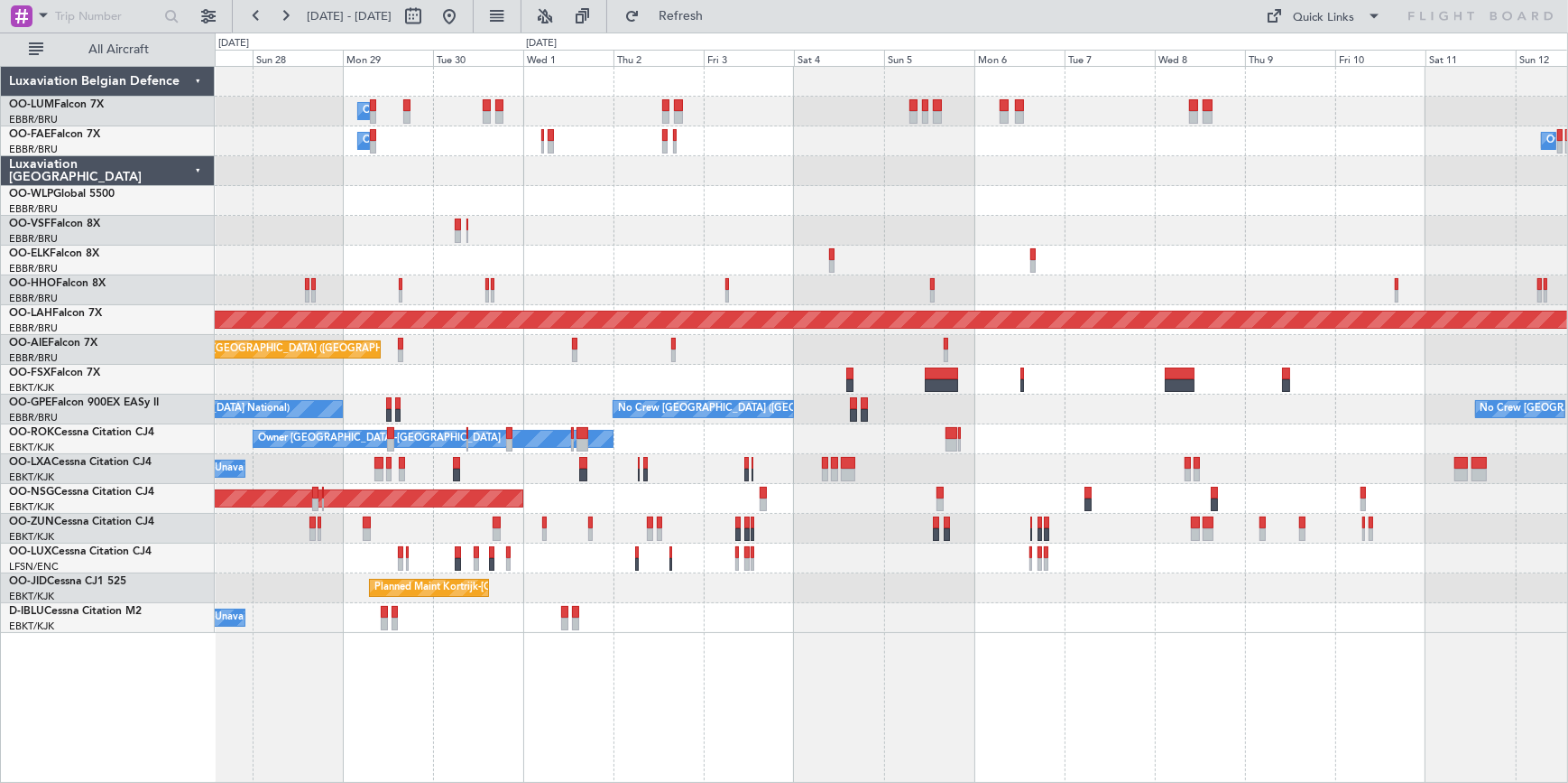
click at [251, 395] on div "Owner Melsbroek Air Base Owner [GEOGRAPHIC_DATA] Owner [GEOGRAPHIC_DATA] Planne…" at bounding box center [891, 350] width 1352 height 566
